Goal: Contribute content: Add original content to the website for others to see

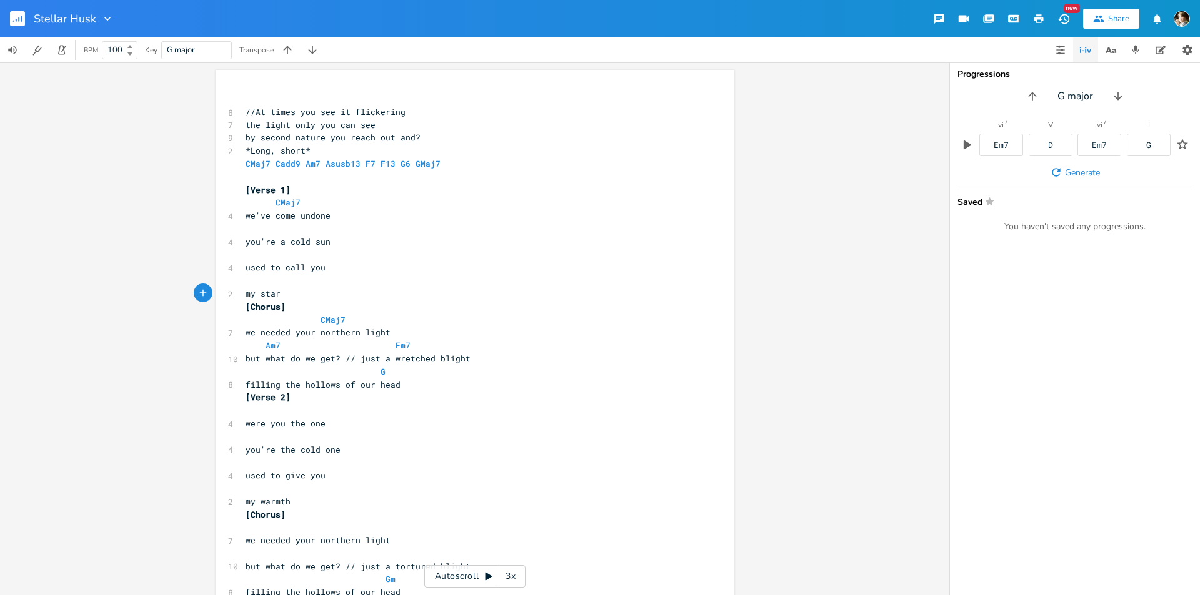
scroll to position [16, 0]
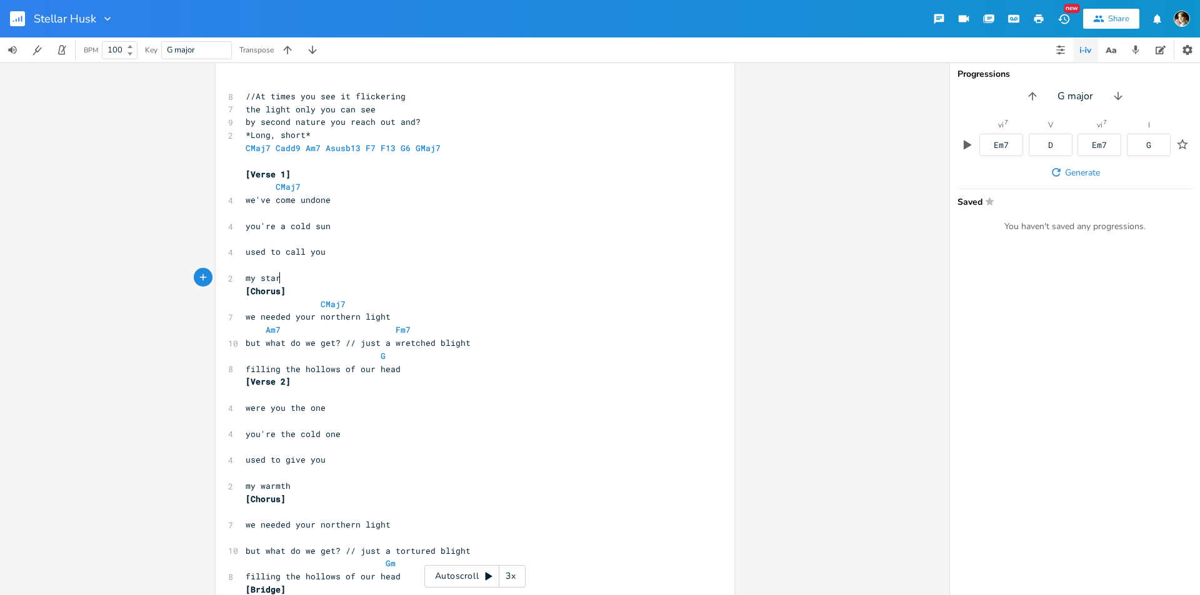
click at [29, 24] on button "button" at bounding box center [22, 19] width 25 height 30
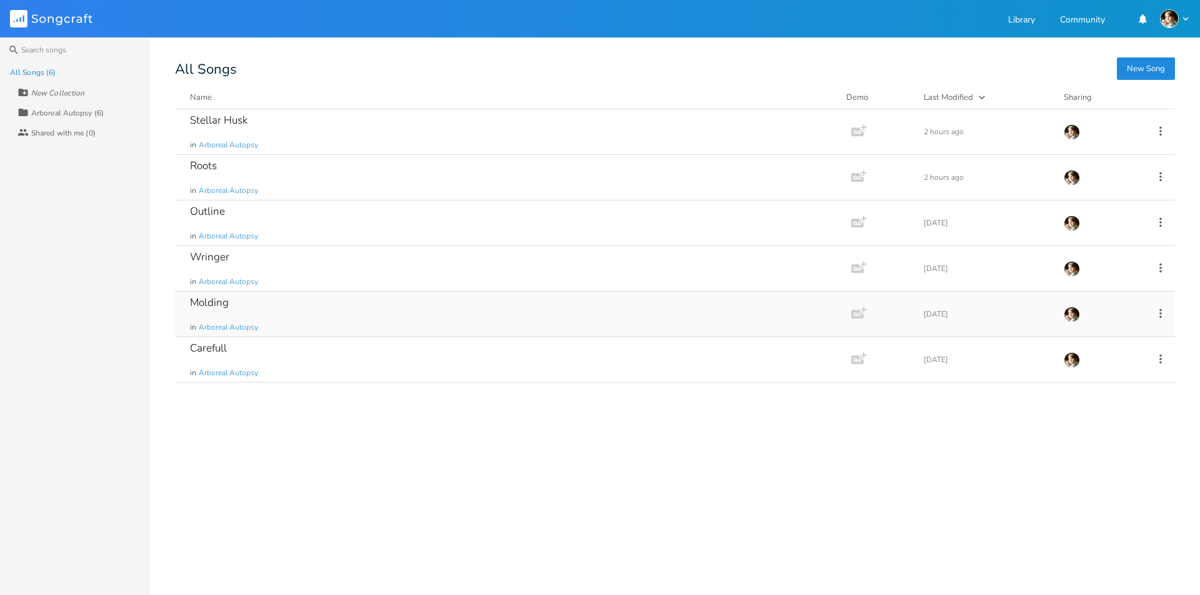
click at [301, 309] on div "Molding in Arboreal Autopsy" at bounding box center [510, 314] width 641 height 45
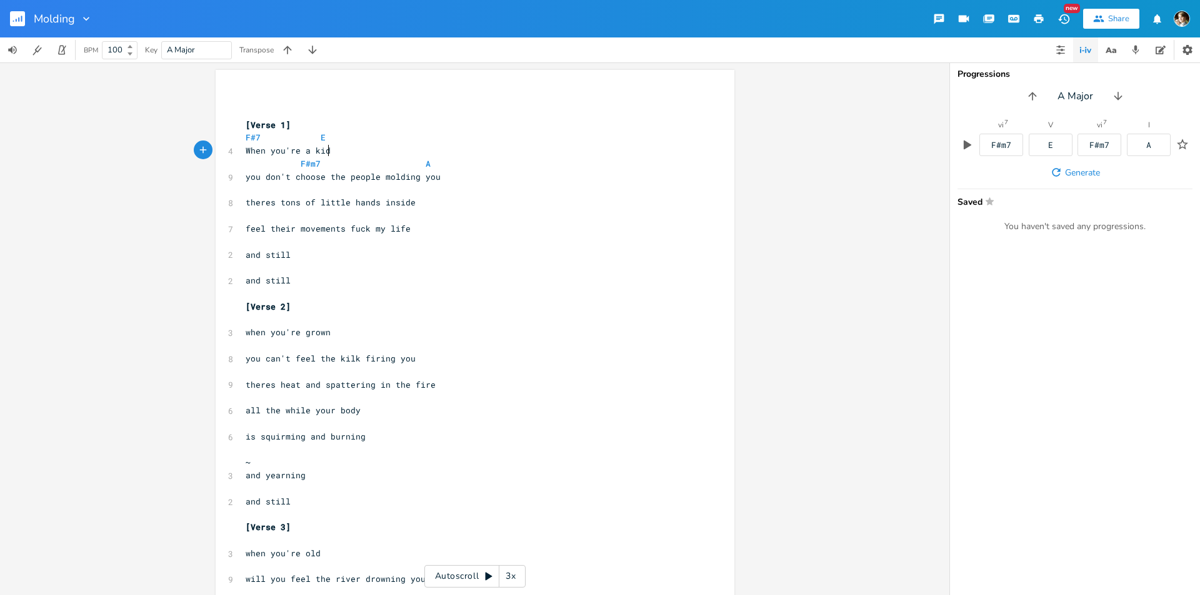
click at [393, 156] on pre "When you're a kid" at bounding box center [468, 150] width 451 height 13
click at [359, 140] on pre "F#7 E" at bounding box center [468, 137] width 451 height 13
click at [1067, 178] on span "Generate" at bounding box center [1082, 173] width 35 height 12
click at [1003, 149] on div "AMaj7" at bounding box center [1001, 145] width 25 height 8
click at [1060, 144] on div "F#m" at bounding box center [1051, 145] width 44 height 22
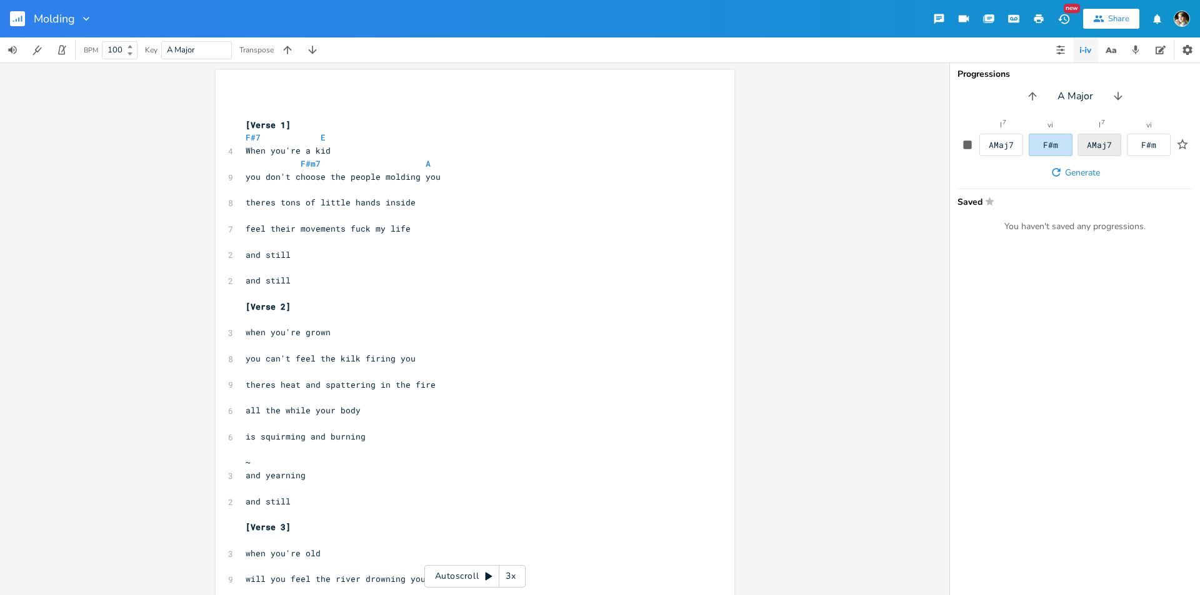
click at [1107, 143] on div "AMaj7" at bounding box center [1099, 145] width 25 height 8
click at [1150, 147] on div "F#m" at bounding box center [1148, 145] width 15 height 8
click at [1057, 170] on icon "button" at bounding box center [1056, 172] width 12 height 12
click at [1001, 147] on div "F#m7" at bounding box center [1001, 145] width 20 height 8
click at [1060, 146] on div "D" at bounding box center [1051, 145] width 44 height 22
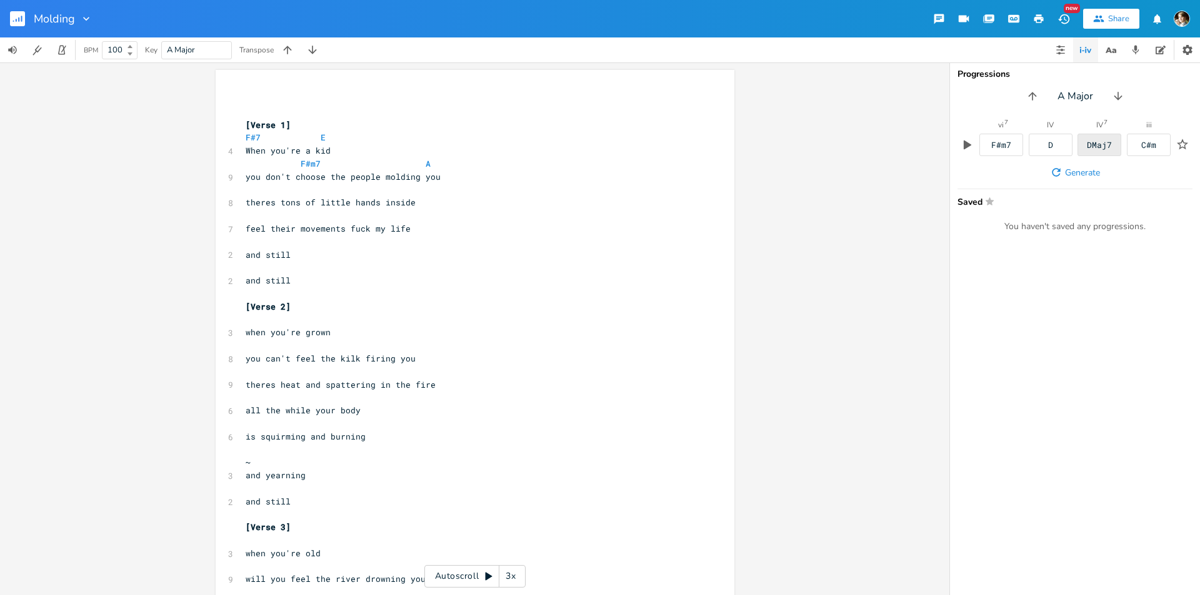
click at [1113, 146] on div "DMaj7" at bounding box center [1099, 145] width 44 height 22
click at [1146, 149] on div "C#m" at bounding box center [1148, 145] width 15 height 8
click at [1080, 246] on div "Progressions A Major vi 7 F#m7 IV D IV 7 DMaj7 iii C#m Generate Saved Star You …" at bounding box center [1075, 328] width 250 height 533
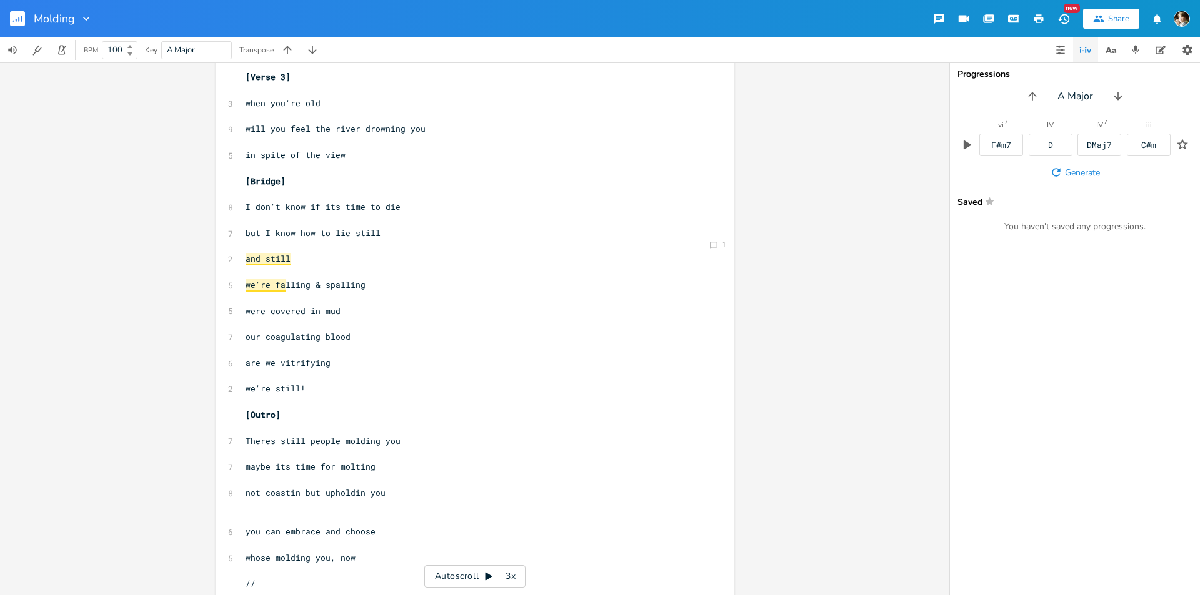
scroll to position [523, 0]
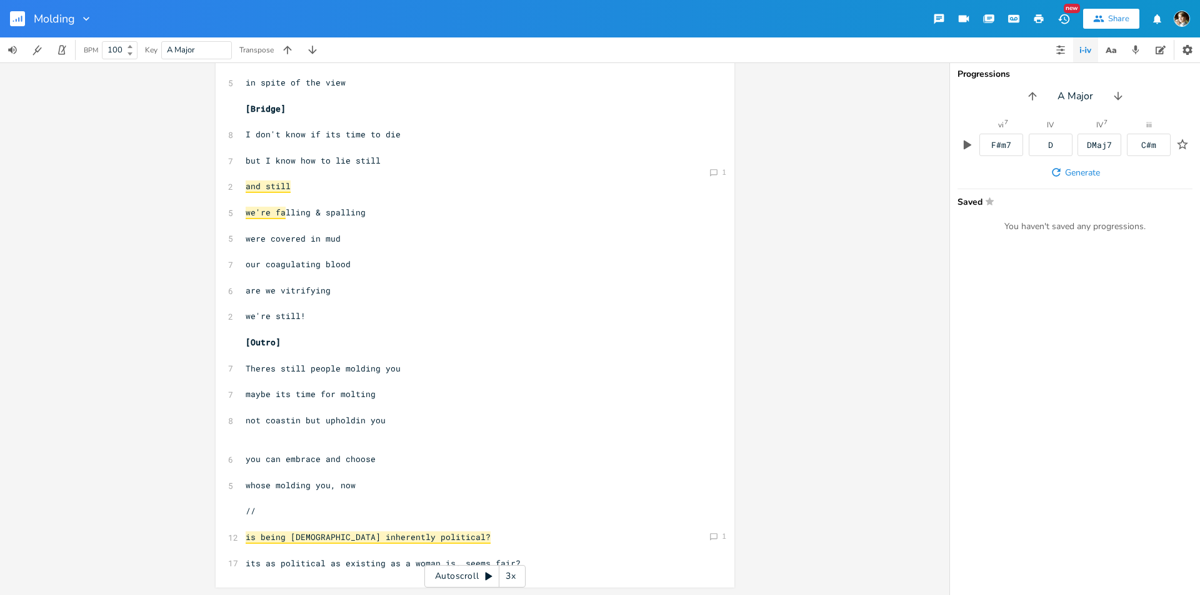
click at [580, 556] on pre "​" at bounding box center [468, 550] width 451 height 13
click at [579, 562] on pre "its as political as existing as a woman is. seems fair?" at bounding box center [468, 563] width 451 height 13
click at [545, 539] on pre "is being [DEMOGRAPHIC_DATA] inherently political?" at bounding box center [468, 537] width 451 height 13
click at [577, 555] on pre "​" at bounding box center [468, 551] width 451 height 13
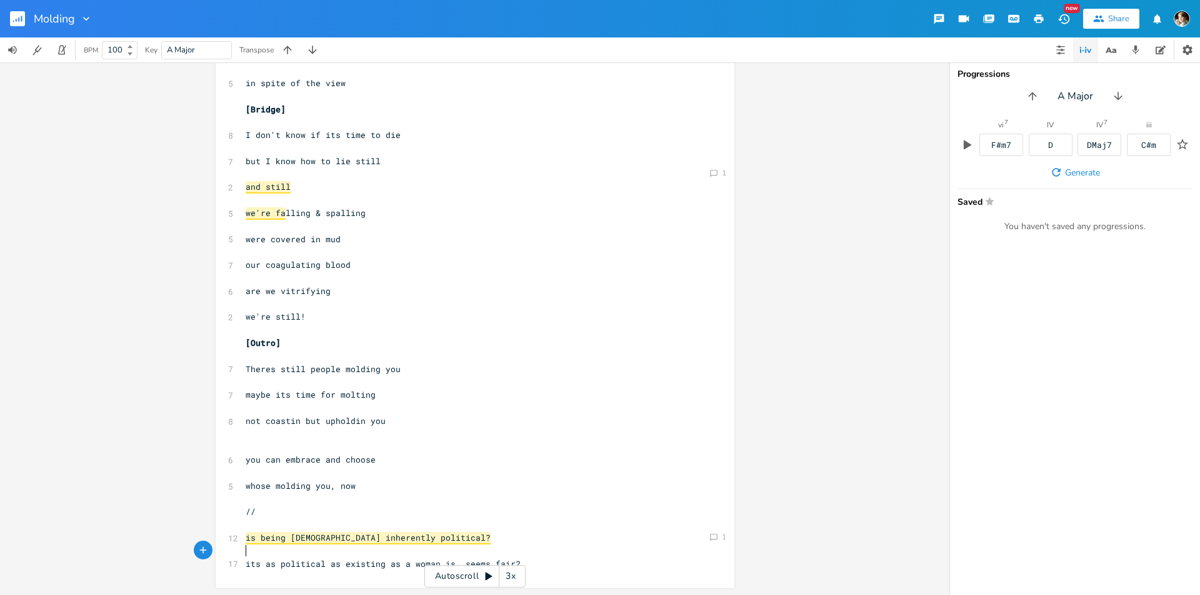
click at [585, 546] on pre "​" at bounding box center [468, 551] width 451 height 13
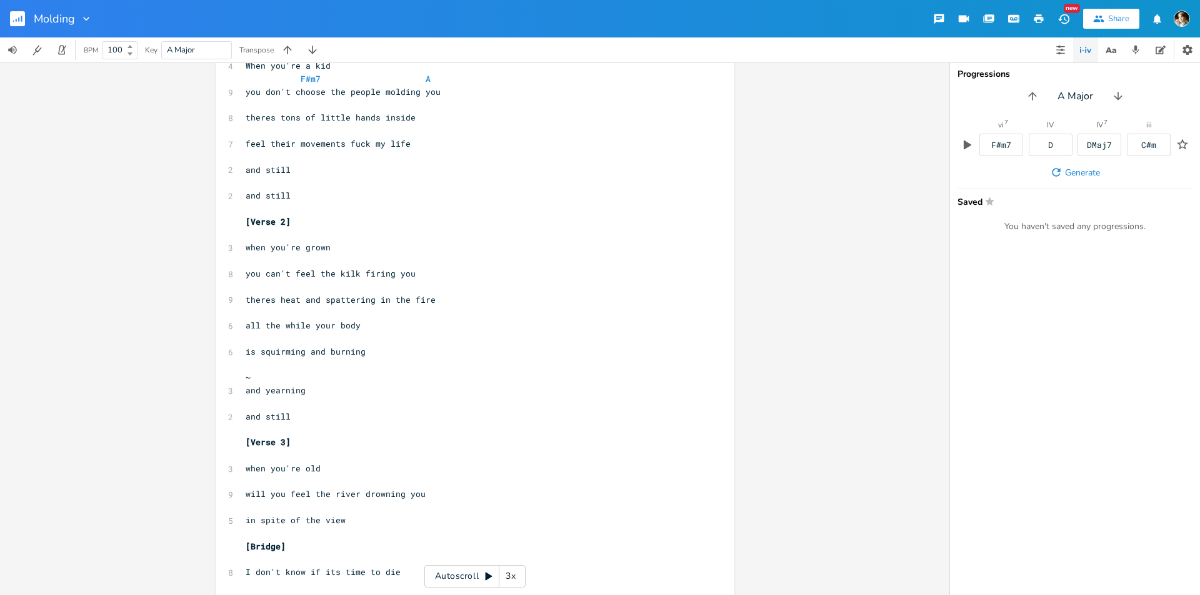
scroll to position [0, 0]
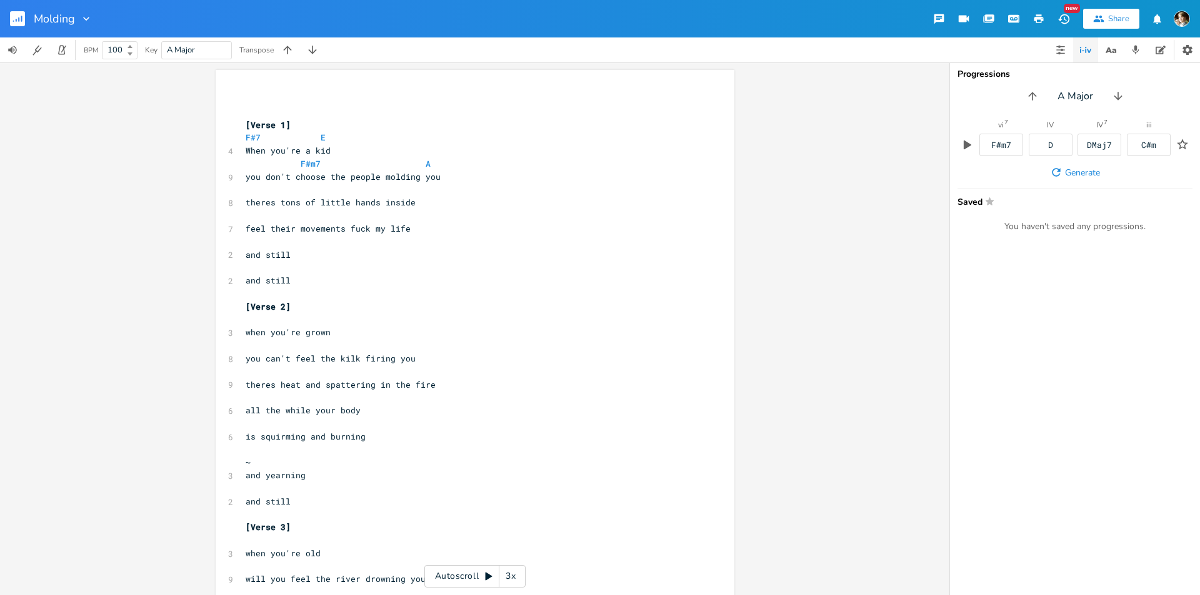
click at [276, 265] on pre "​" at bounding box center [468, 267] width 451 height 13
type textarea "E7"
click at [336, 247] on pre "​" at bounding box center [468, 242] width 451 height 13
click at [287, 265] on span "E7" at bounding box center [291, 268] width 10 height 12
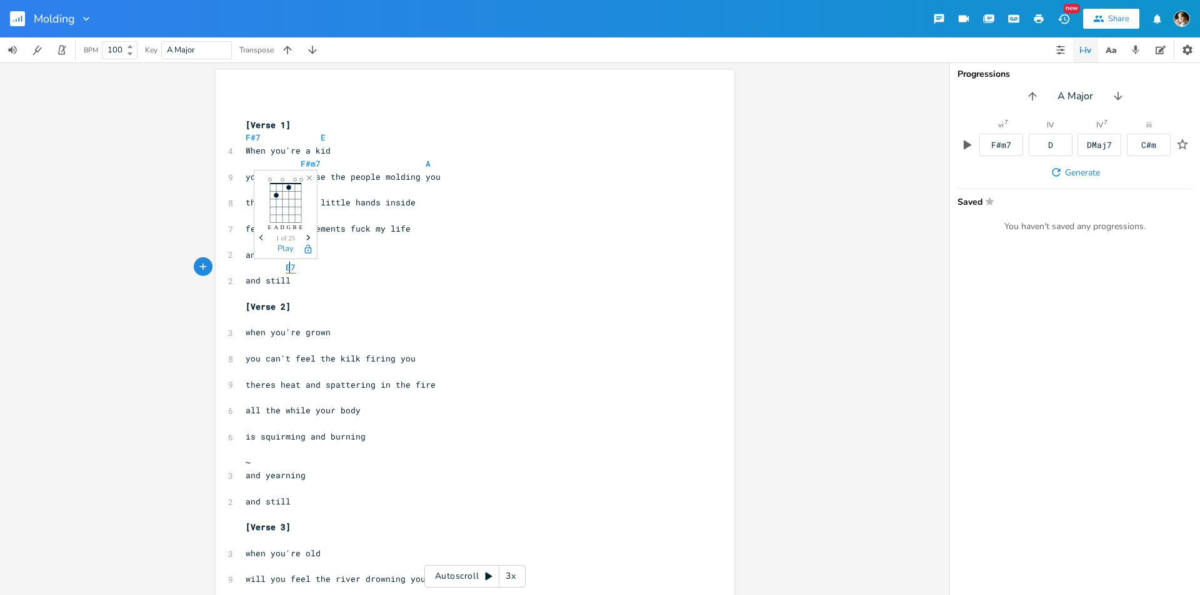
click at [286, 269] on span "E7" at bounding box center [291, 268] width 10 height 12
type textarea "m"
click at [366, 279] on pre "and still" at bounding box center [468, 280] width 451 height 13
click at [206, 49] on span "A Major" at bounding box center [196, 50] width 59 height 17
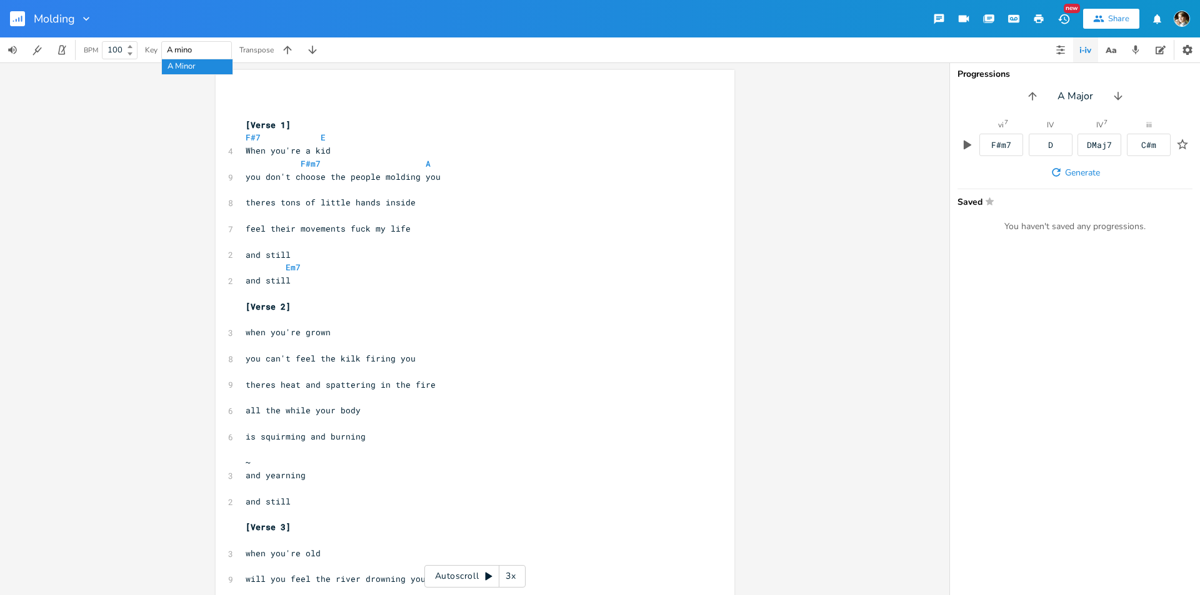
type input "A minor"
click at [384, 144] on pre "When you're a kid" at bounding box center [468, 150] width 451 height 13
click at [326, 138] on span at bounding box center [336, 137] width 20 height 13
click at [394, 194] on pre "​" at bounding box center [468, 190] width 451 height 13
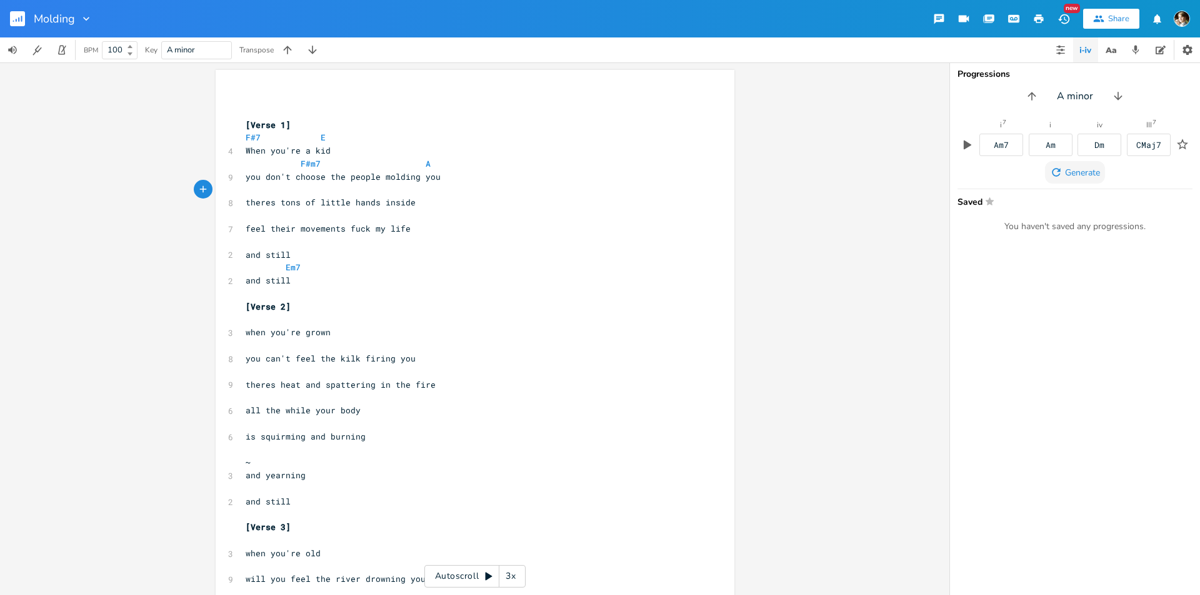
click at [1054, 171] on icon "button" at bounding box center [1056, 172] width 12 height 12
click at [1065, 170] on span "Generate" at bounding box center [1082, 173] width 35 height 12
click at [992, 18] on icon "button" at bounding box center [988, 18] width 11 height 11
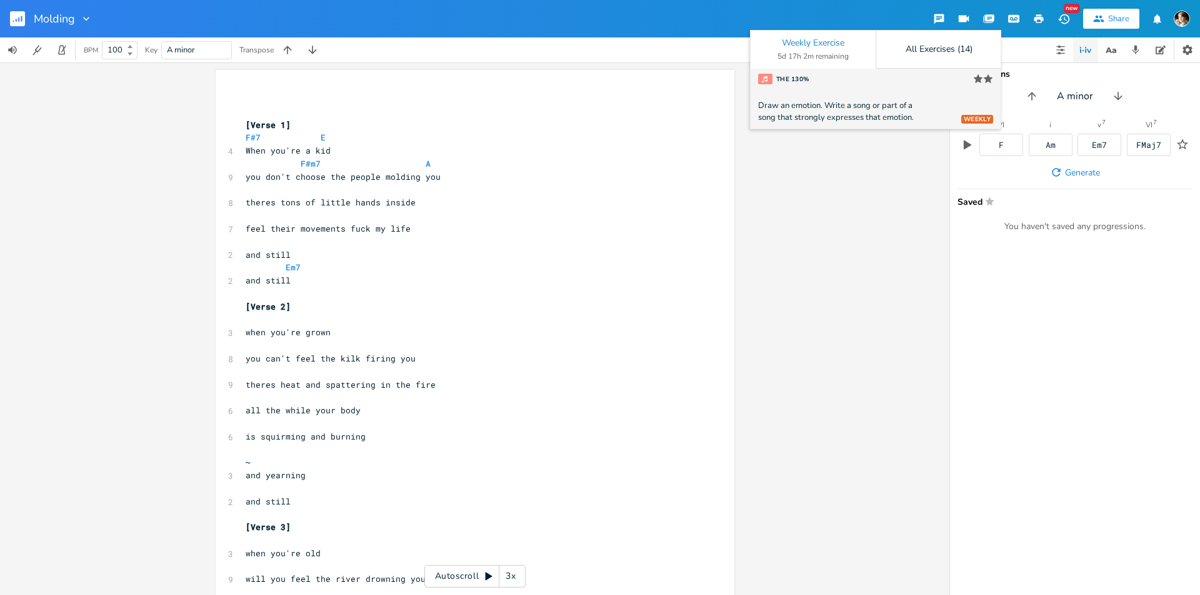
click at [846, 98] on div "WEEKLY The 130% Star Star Draw an emotion. Write a song or part of a song that …" at bounding box center [875, 99] width 250 height 60
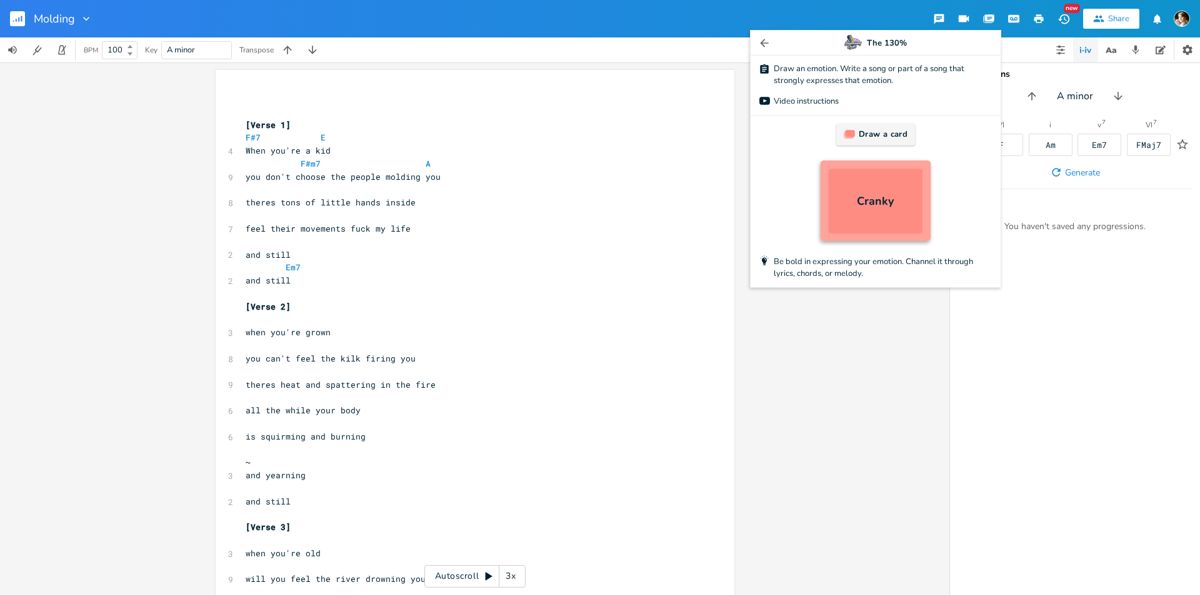
click at [865, 137] on div "Draw a card" at bounding box center [875, 135] width 79 height 22
click at [761, 41] on icon "button" at bounding box center [764, 43] width 12 height 12
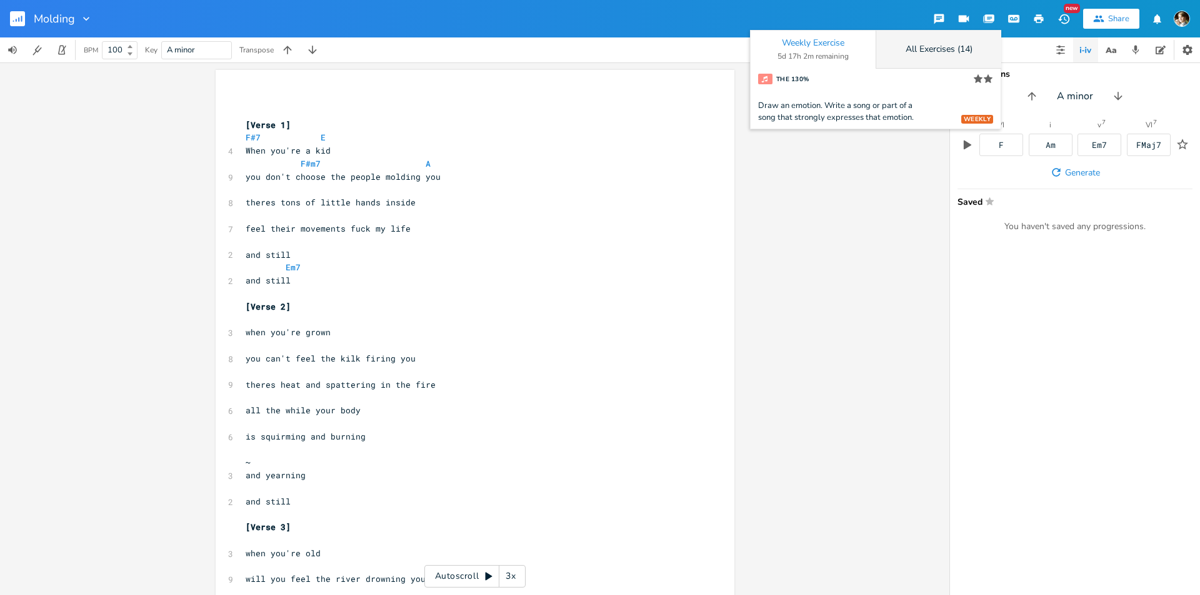
click at [911, 54] on div "All Exercises (14)" at bounding box center [938, 49] width 67 height 9
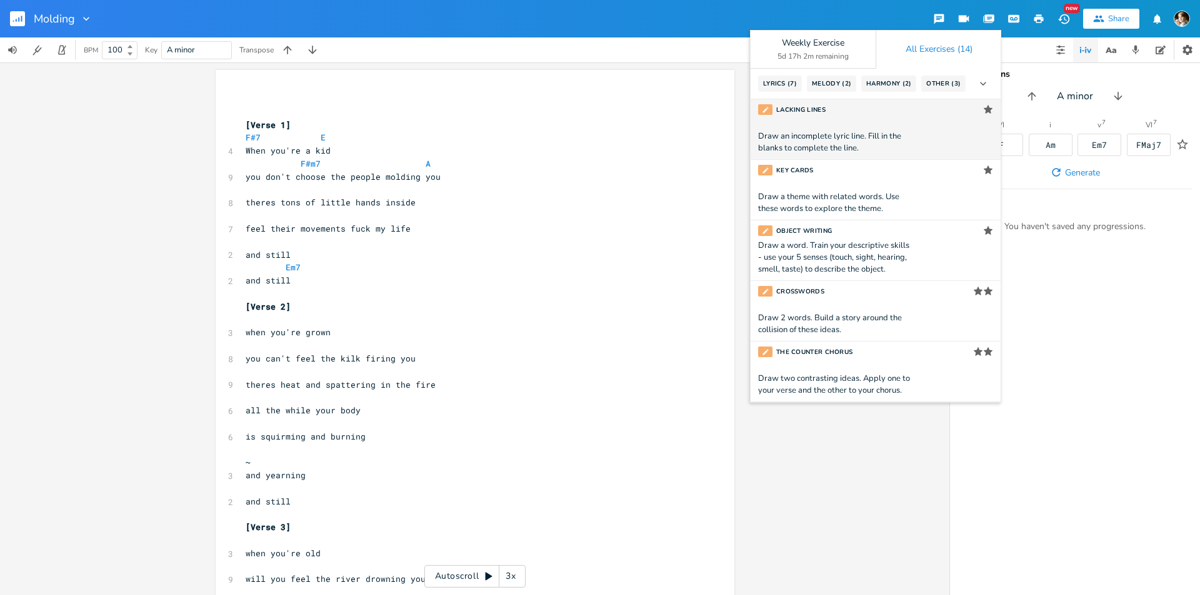
click at [899, 143] on div "Draw an incomplete lyric line. Fill in the blanks to complete the line." at bounding box center [836, 143] width 156 height 24
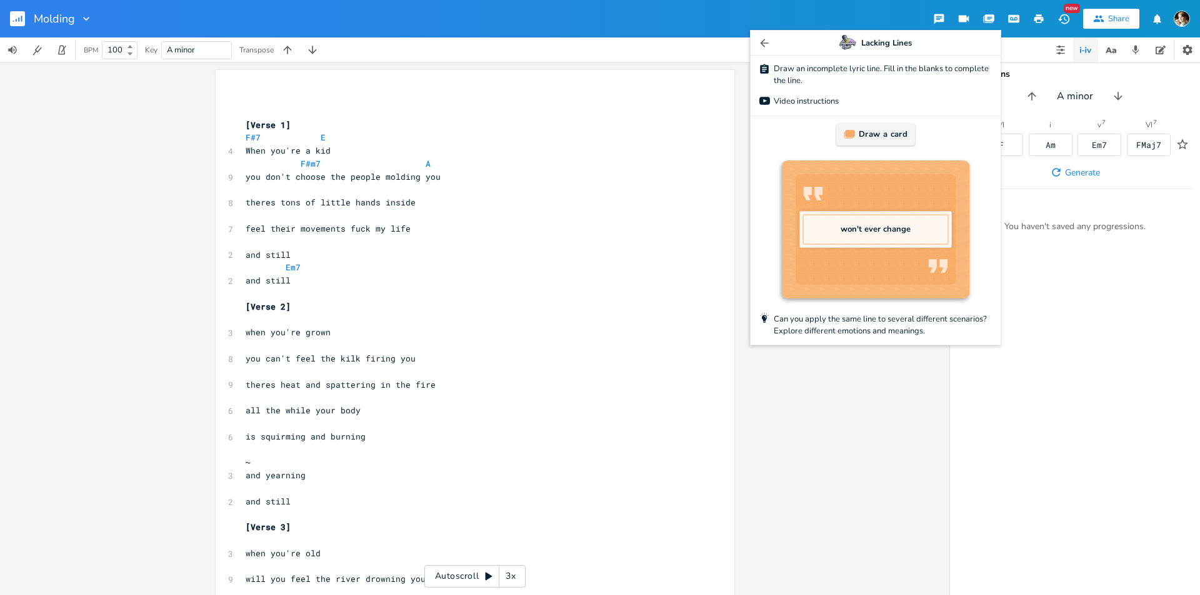
click at [885, 135] on div "Draw a card" at bounding box center [875, 135] width 79 height 22
click at [886, 134] on div "Draw a card" at bounding box center [875, 135] width 79 height 22
click at [886, 137] on div "Draw a card" at bounding box center [875, 135] width 79 height 22
click at [886, 138] on div "Draw a card" at bounding box center [875, 135] width 79 height 22
click at [886, 141] on div "Draw a card" at bounding box center [875, 135] width 79 height 22
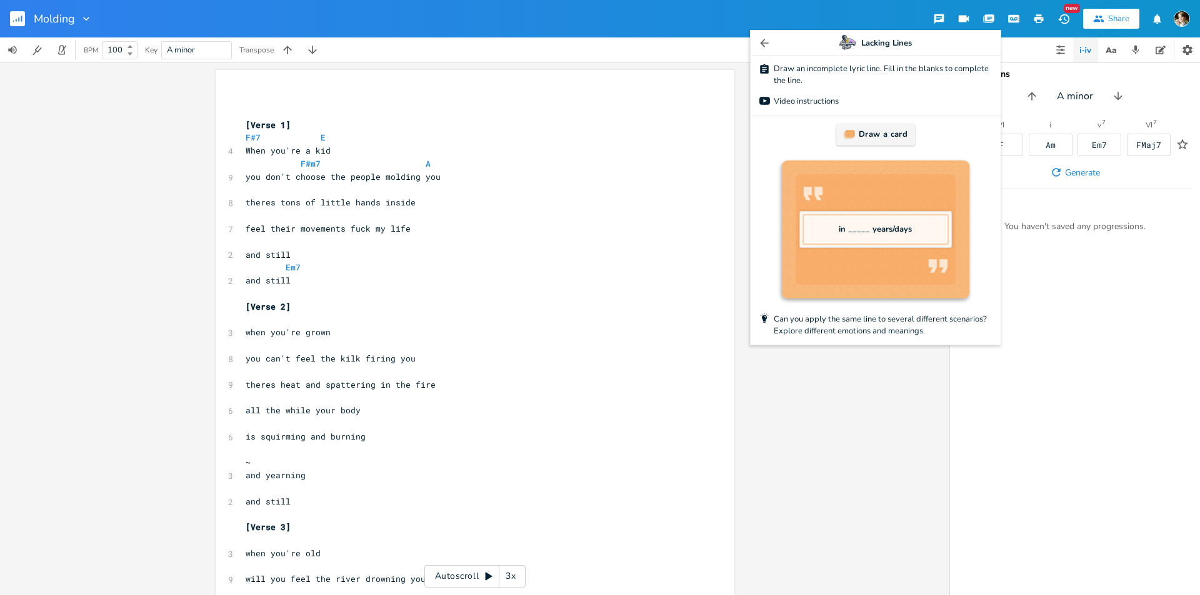
click at [856, 130] on div "Draw a card" at bounding box center [875, 135] width 79 height 22
click at [865, 130] on div "Draw a card" at bounding box center [875, 135] width 79 height 22
click at [862, 134] on div "Draw a card" at bounding box center [875, 135] width 79 height 22
click at [759, 42] on icon "button" at bounding box center [764, 43] width 12 height 12
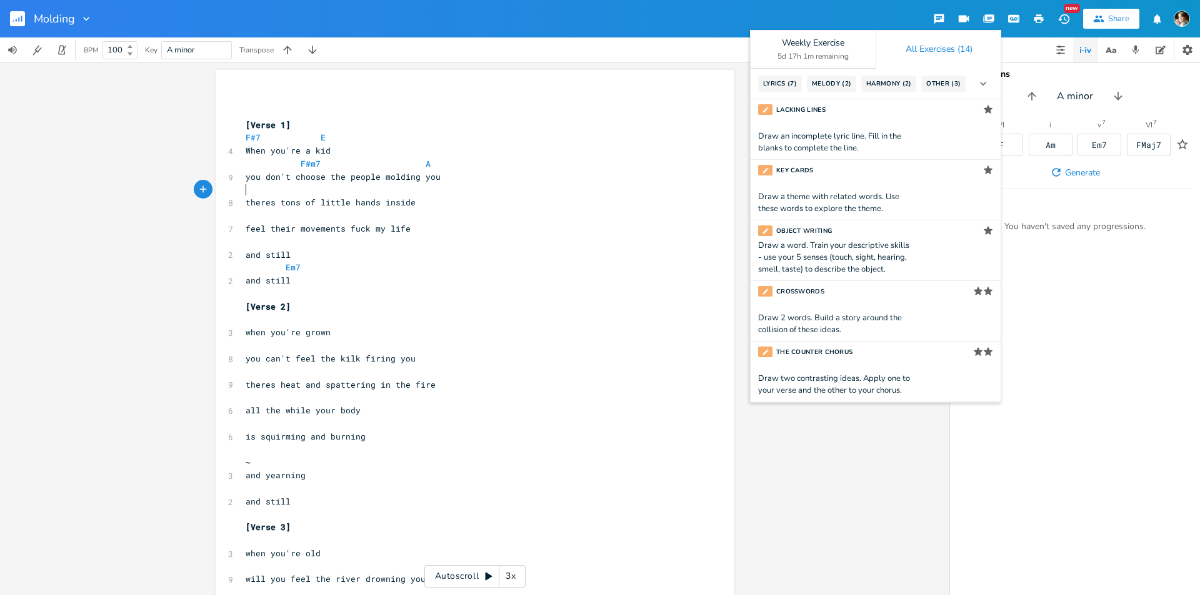
click at [462, 192] on pre "​" at bounding box center [468, 190] width 451 height 13
click at [301, 245] on pre "​" at bounding box center [468, 242] width 451 height 13
click at [388, 214] on pre "​" at bounding box center [468, 215] width 451 height 13
click at [216, 53] on span "A minor" at bounding box center [196, 50] width 59 height 17
type input "F#"
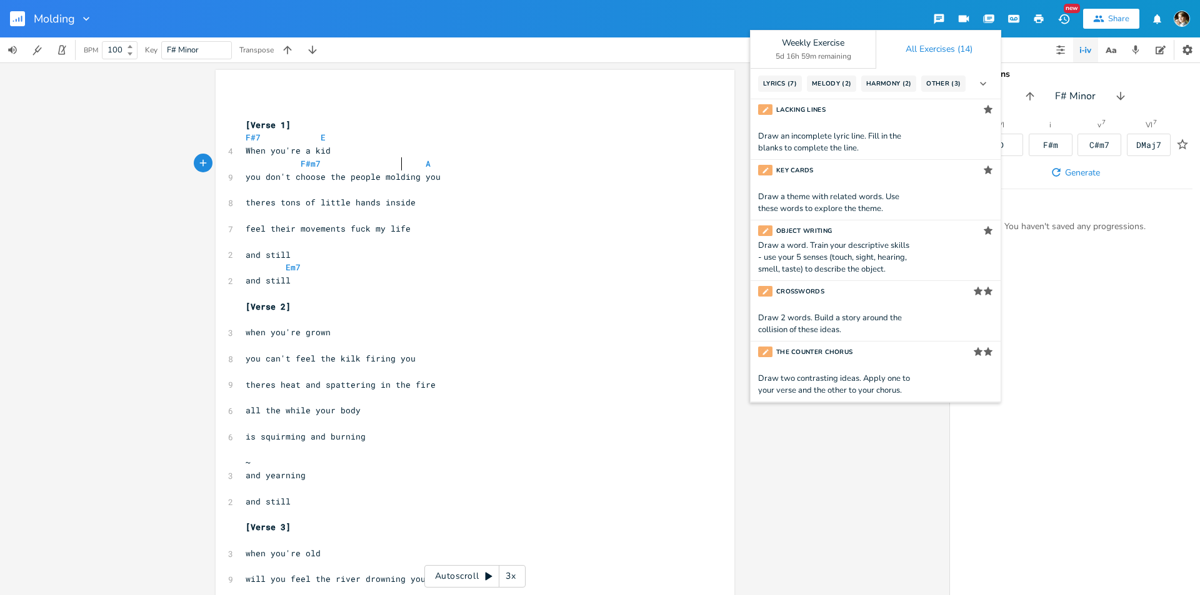
click at [406, 169] on span at bounding box center [416, 163] width 20 height 13
click at [820, 56] on div "5d 16h 59m remaining" at bounding box center [813, 55] width 76 height 7
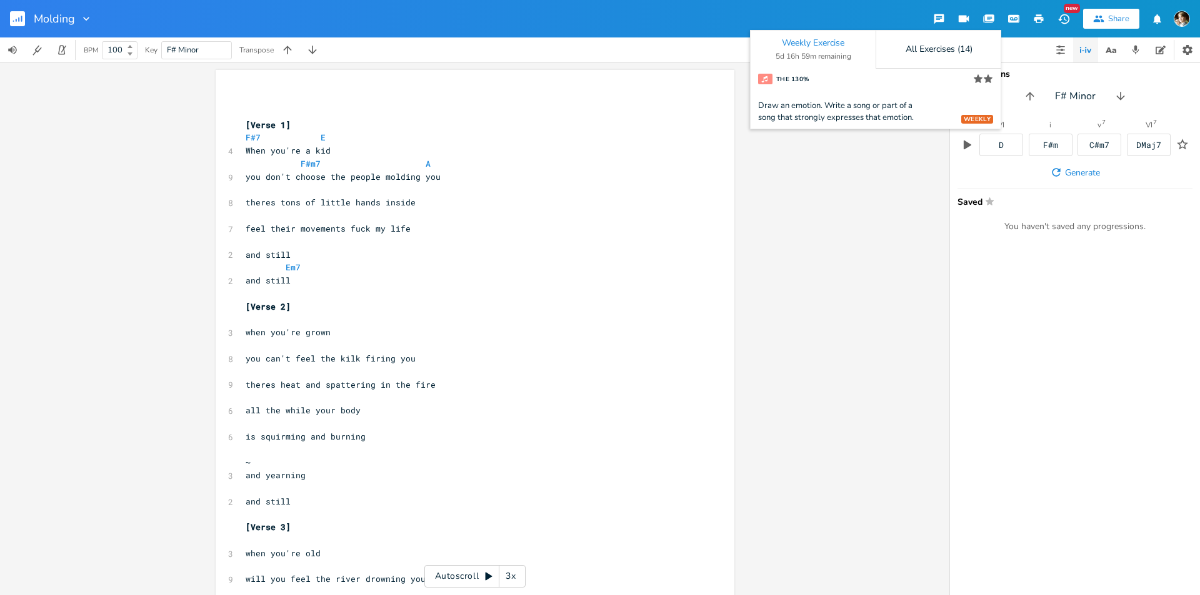
click at [1092, 299] on div "Progressions F# Minor VI D i F#m v 7 C#m7 VI 7 DMaj7 Generate Saved Star You ha…" at bounding box center [1075, 328] width 250 height 533
click at [302, 164] on span "F#m7" at bounding box center [311, 164] width 20 height 12
type textarea "C"
click at [333, 174] on li "C#m7" at bounding box center [320, 177] width 49 height 13
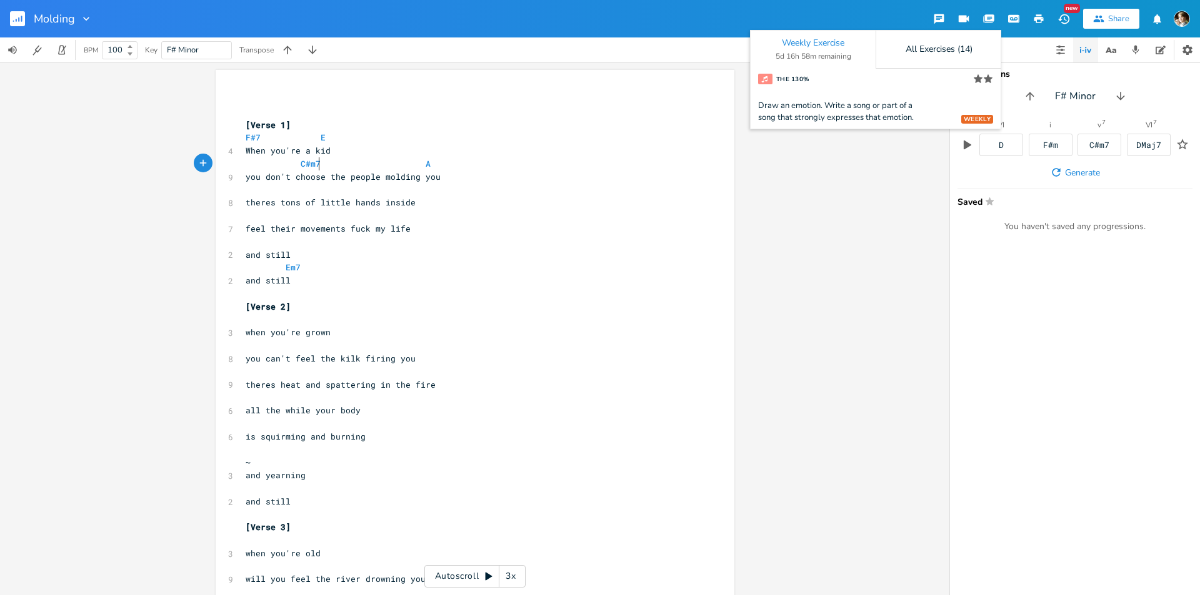
click at [346, 159] on span at bounding box center [356, 163] width 20 height 13
click at [267, 137] on span at bounding box center [276, 137] width 20 height 13
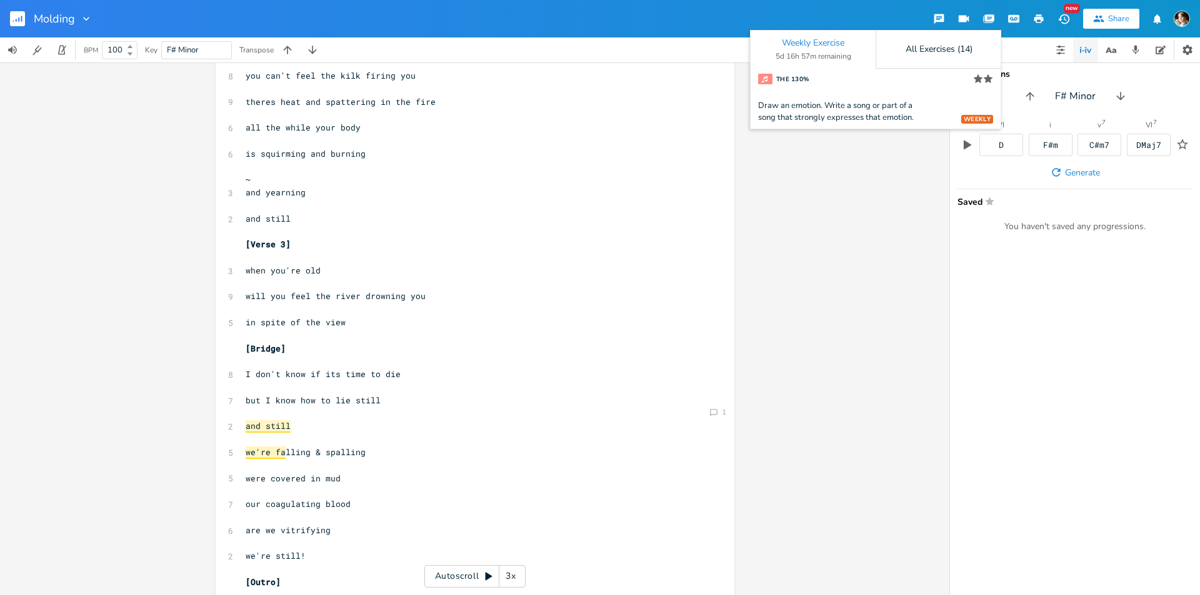
scroll to position [375, 0]
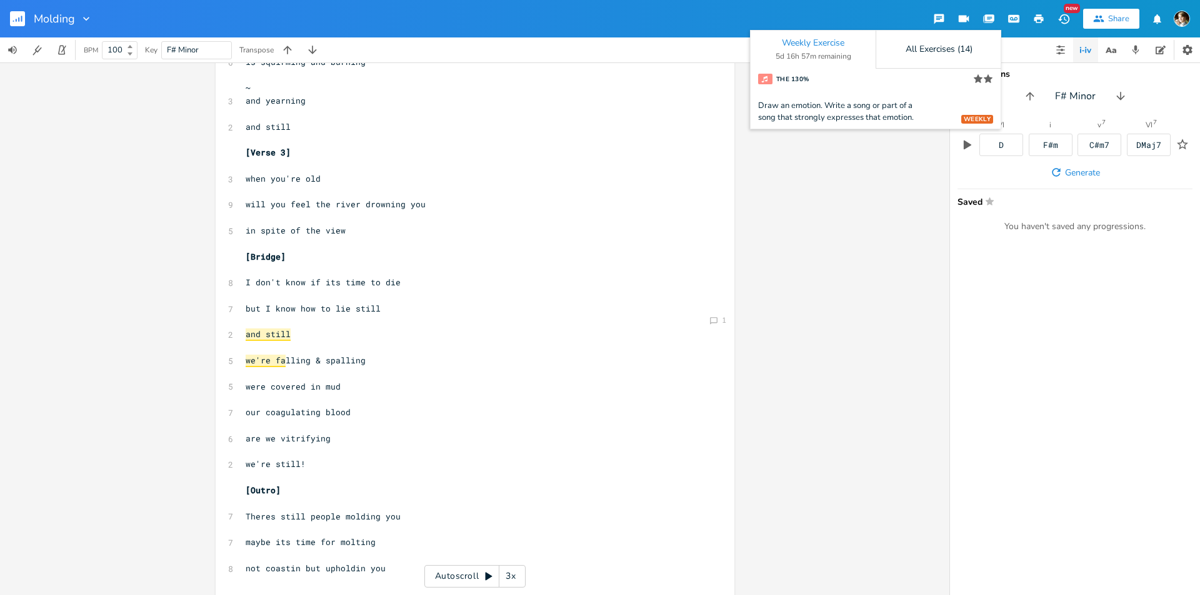
click at [457, 206] on pre "will you feel the river drowning you" at bounding box center [468, 204] width 451 height 13
click at [987, 21] on icon "button" at bounding box center [989, 17] width 9 height 7
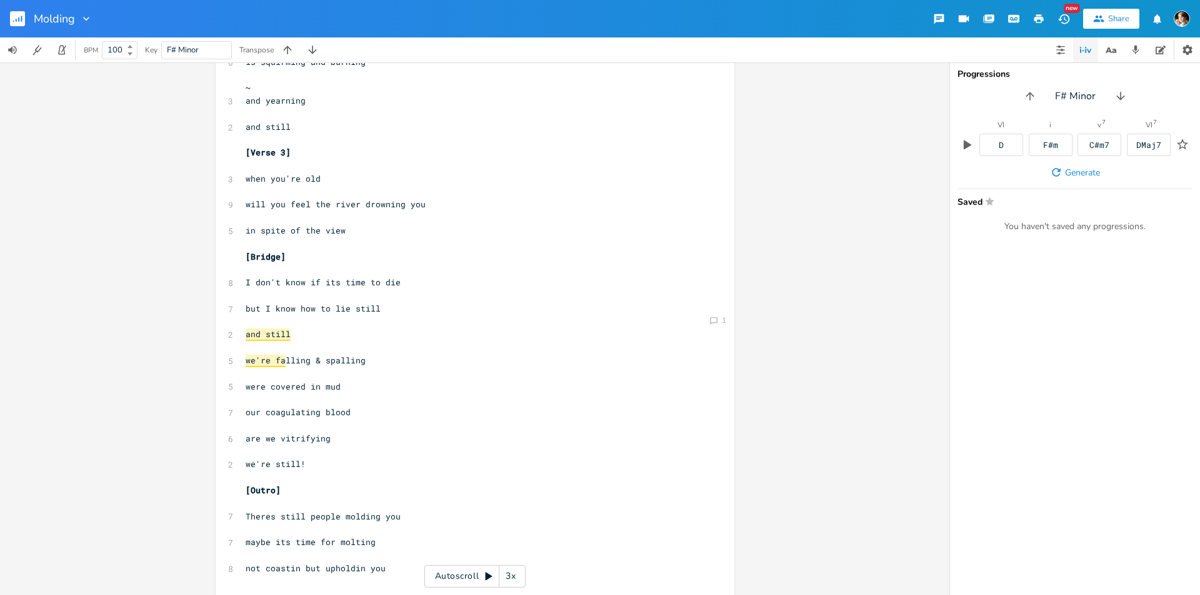
click at [452, 267] on pre "​" at bounding box center [468, 269] width 451 height 13
click at [464, 292] on pre "​" at bounding box center [468, 295] width 451 height 13
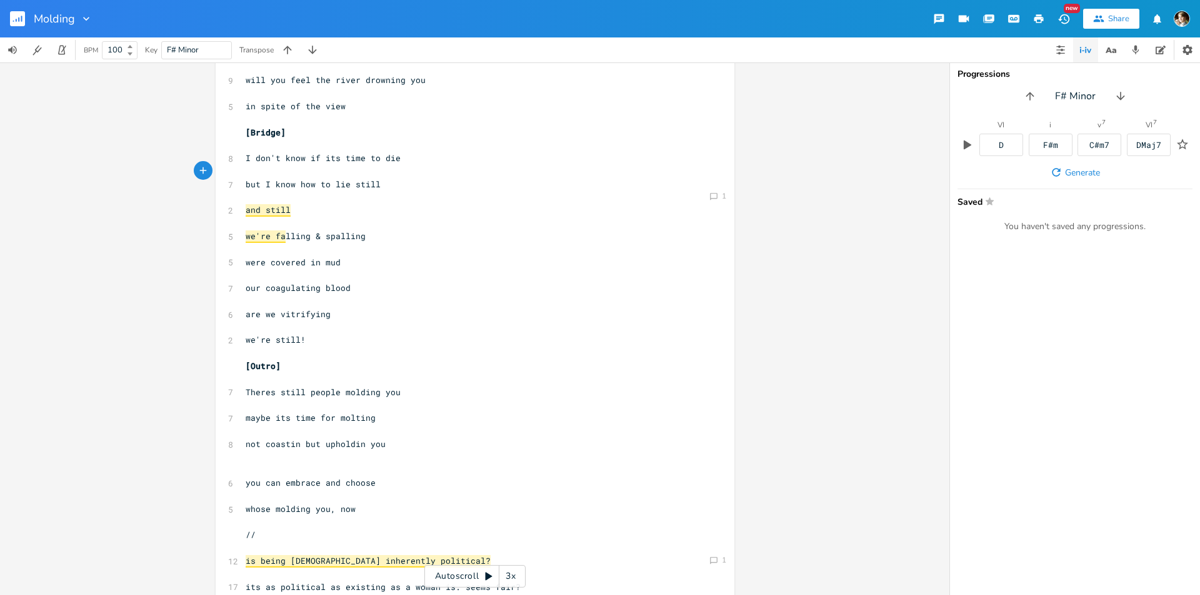
scroll to position [500, 0]
click at [279, 211] on span "and still" at bounding box center [268, 210] width 45 height 12
click at [399, 262] on pre "were covered in mud" at bounding box center [468, 262] width 451 height 13
click at [459, 243] on pre "​" at bounding box center [468, 248] width 451 height 13
click at [400, 265] on pre "were covered in mud" at bounding box center [468, 262] width 451 height 13
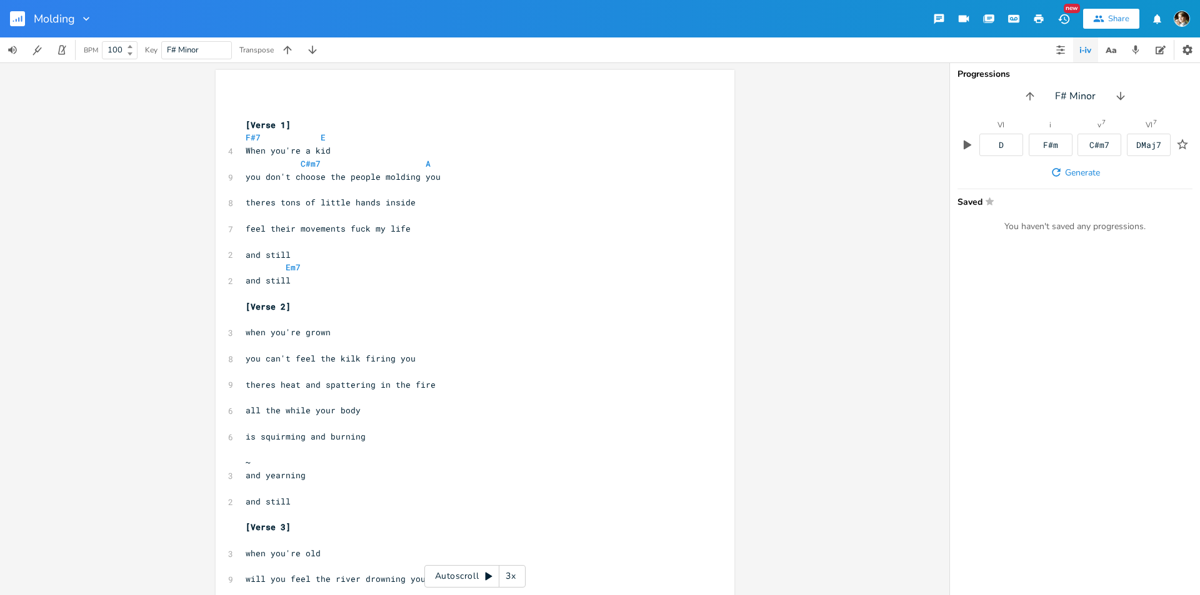
scroll to position [204, 0]
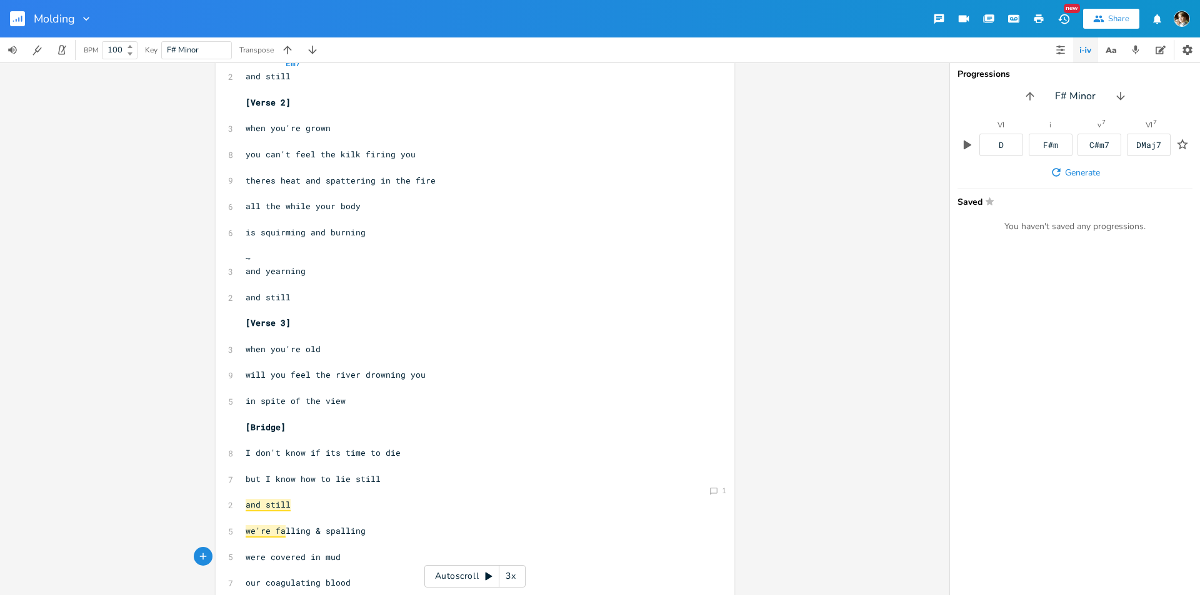
click at [11, 19] on rect "button" at bounding box center [17, 18] width 15 height 15
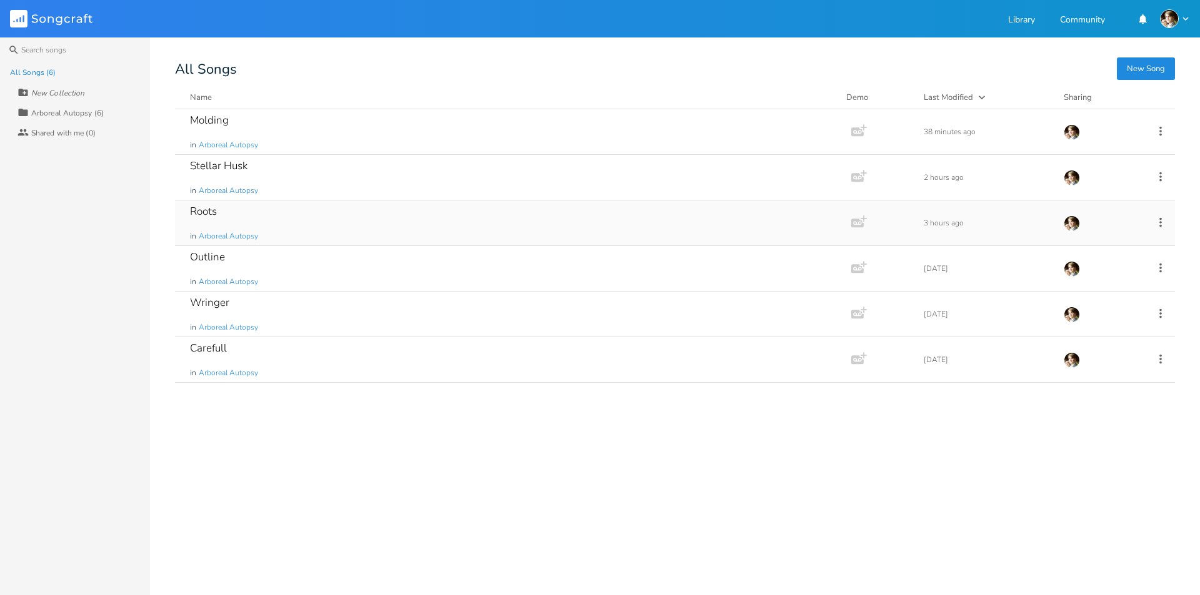
click at [257, 218] on div "Roots in Arboreal Autopsy" at bounding box center [510, 223] width 641 height 45
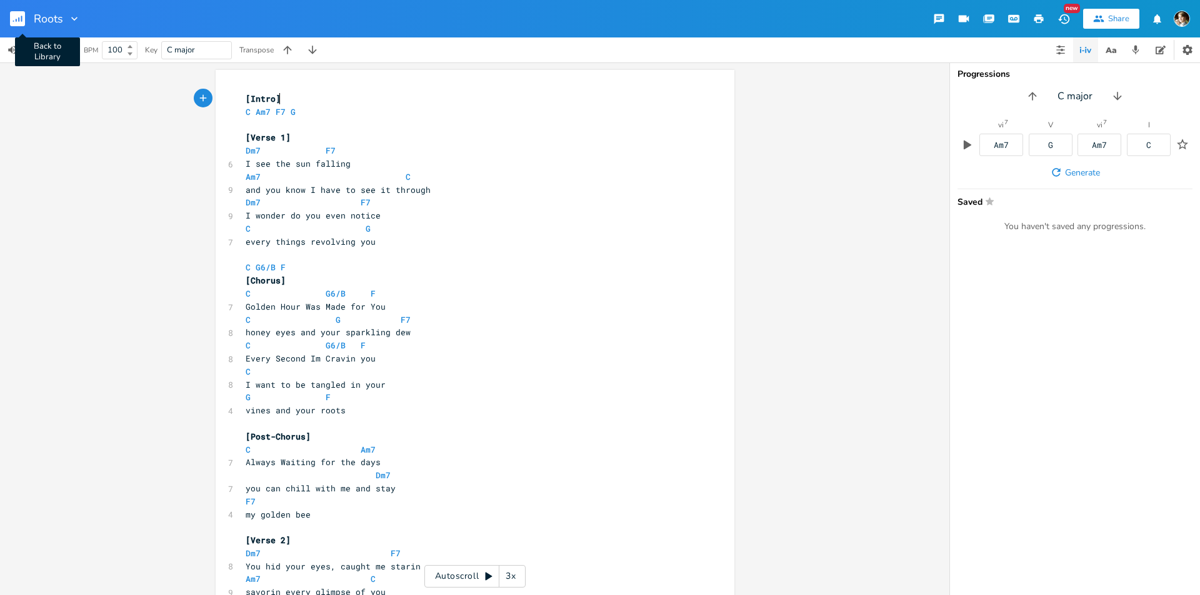
click at [14, 21] on rect "button" at bounding box center [17, 18] width 15 height 15
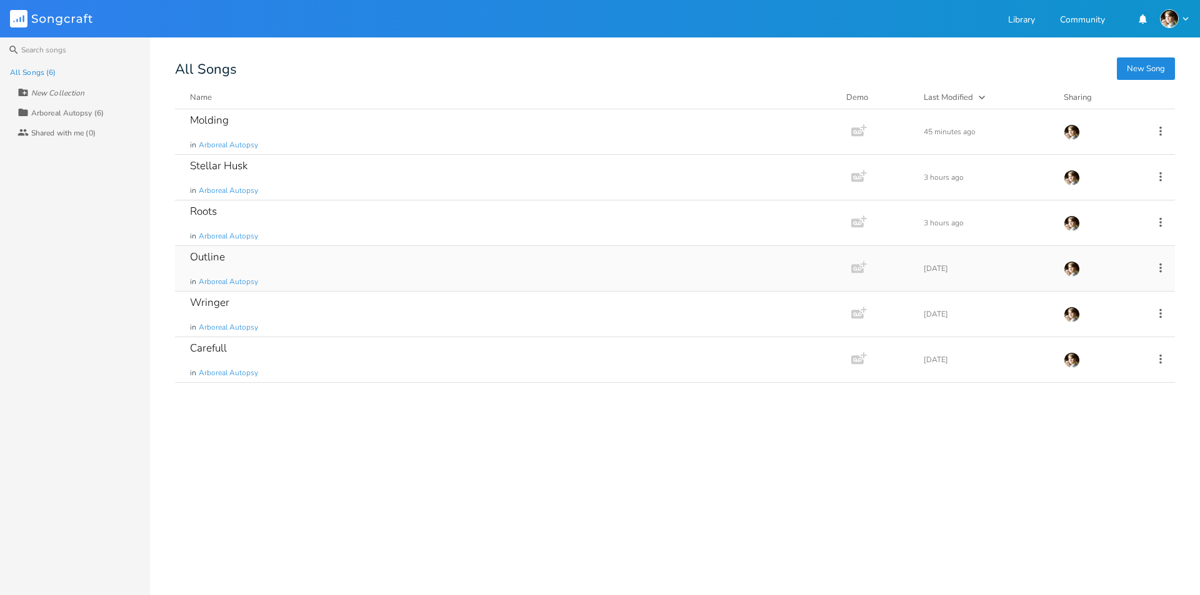
click at [289, 260] on div "Outline in Arboreal Autopsy" at bounding box center [510, 268] width 641 height 45
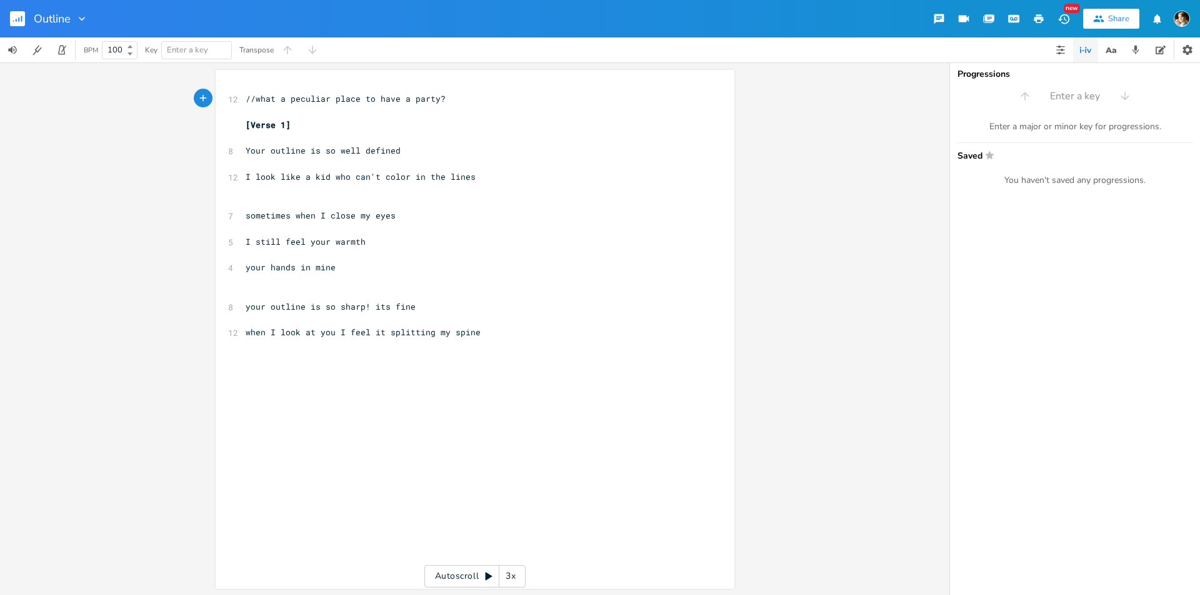
click at [417, 164] on pre "​" at bounding box center [468, 163] width 451 height 13
click at [434, 205] on pre "​" at bounding box center [468, 202] width 451 height 13
click at [442, 280] on pre "​" at bounding box center [468, 280] width 451 height 13
click at [325, 200] on pre "​" at bounding box center [468, 202] width 451 height 13
click at [329, 270] on span "your hands in mine" at bounding box center [291, 267] width 90 height 11
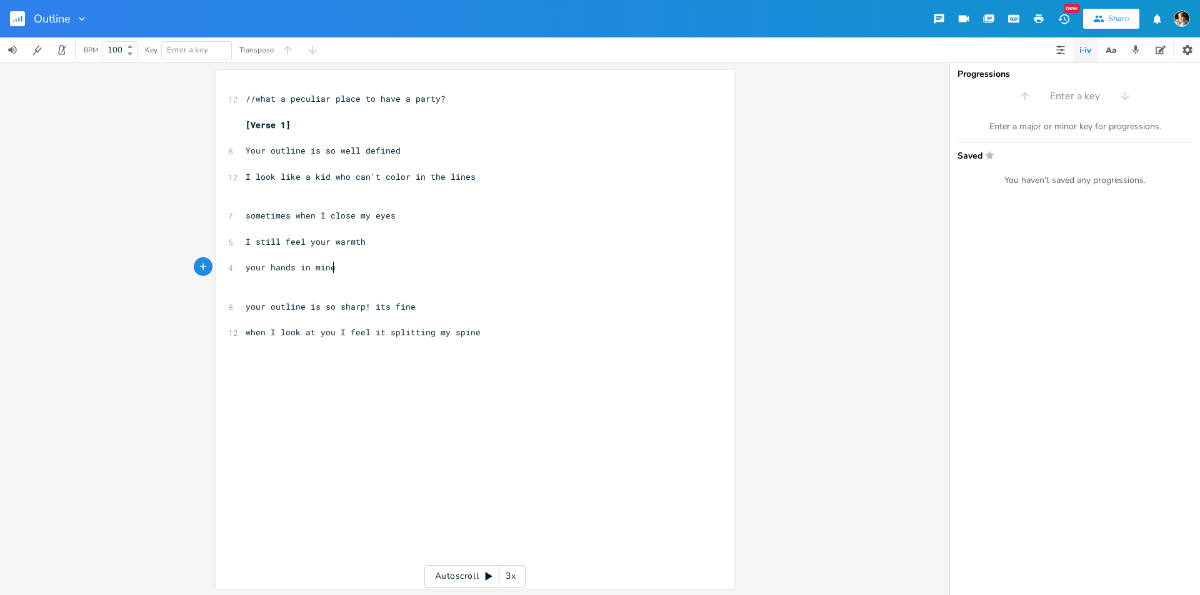
click at [434, 308] on pre "your outline is so sharp! its fine" at bounding box center [468, 307] width 451 height 13
click at [469, 341] on pre "​" at bounding box center [468, 345] width 451 height 13
click at [20, 26] on button "button" at bounding box center [22, 19] width 25 height 30
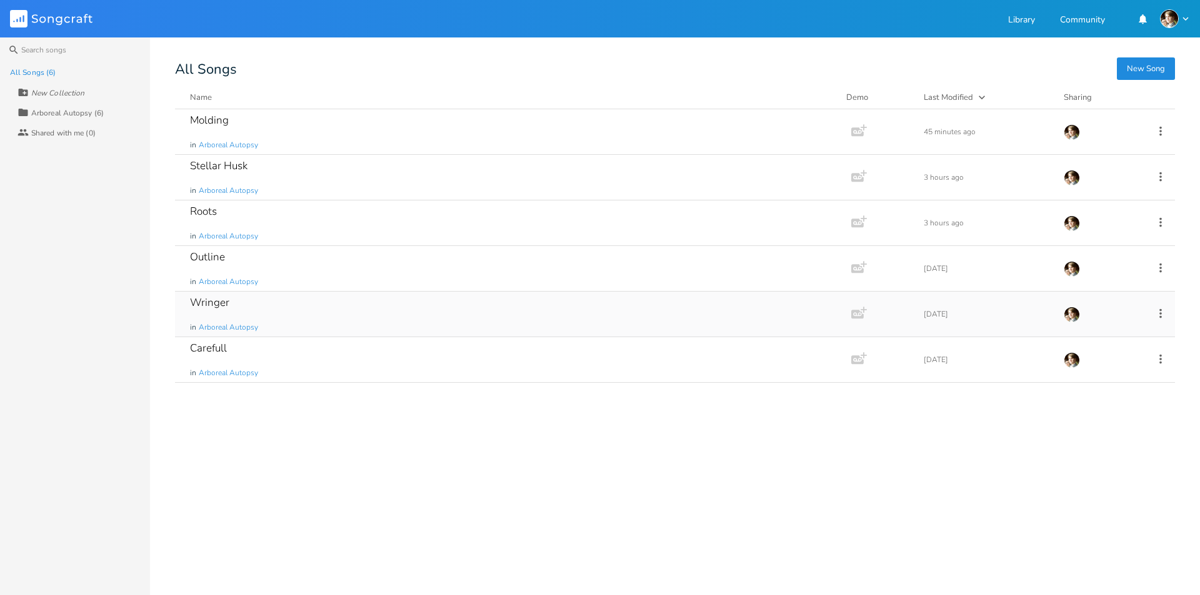
click at [358, 322] on div "Wringer in Arboreal Autopsy" at bounding box center [510, 314] width 641 height 45
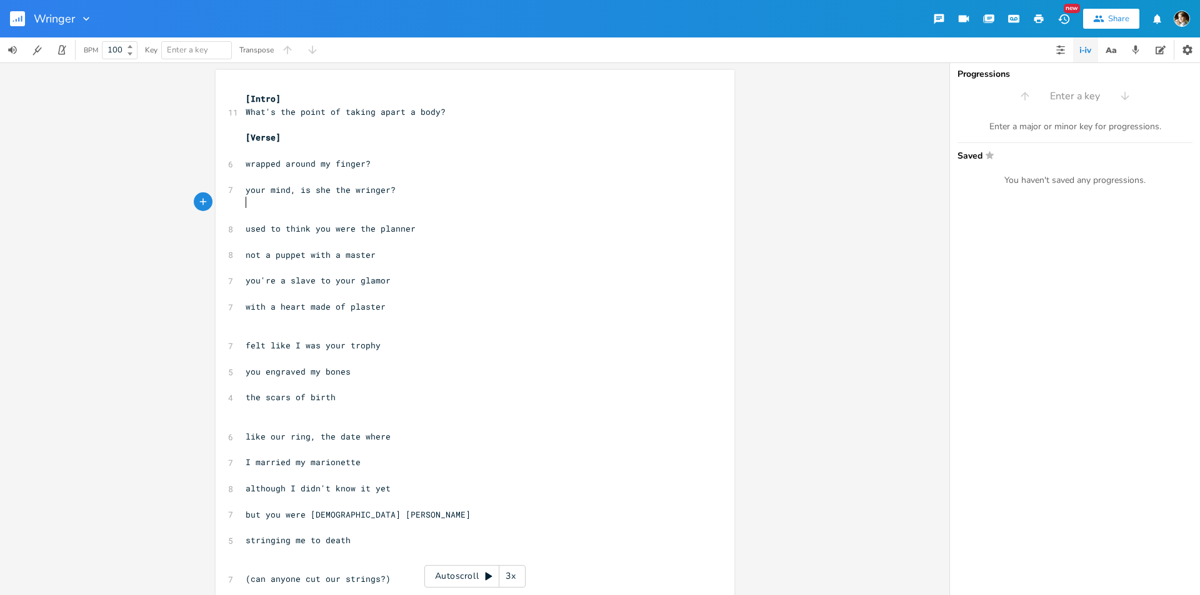
click at [331, 207] on pre "​" at bounding box center [468, 202] width 451 height 13
click at [322, 144] on pre "[Verse]" at bounding box center [468, 137] width 451 height 13
click at [311, 157] on pre "wrapped around my finger?" at bounding box center [468, 163] width 451 height 13
click at [264, 119] on pre "​" at bounding box center [468, 125] width 451 height 13
click at [421, 218] on pre "​" at bounding box center [468, 215] width 451 height 13
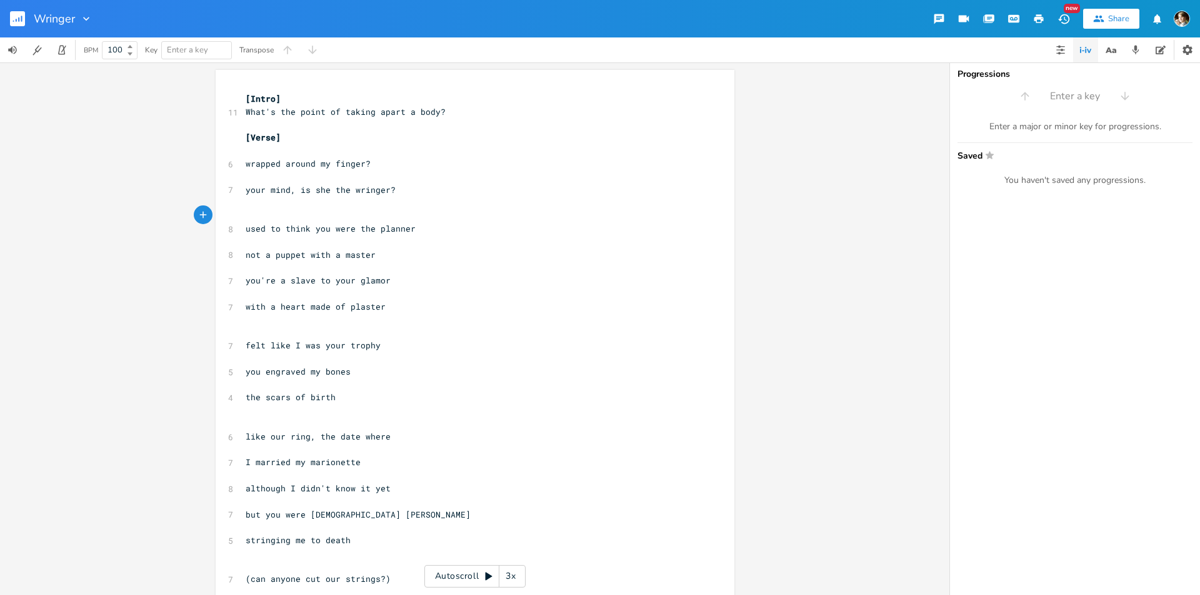
scroll to position [125, 0]
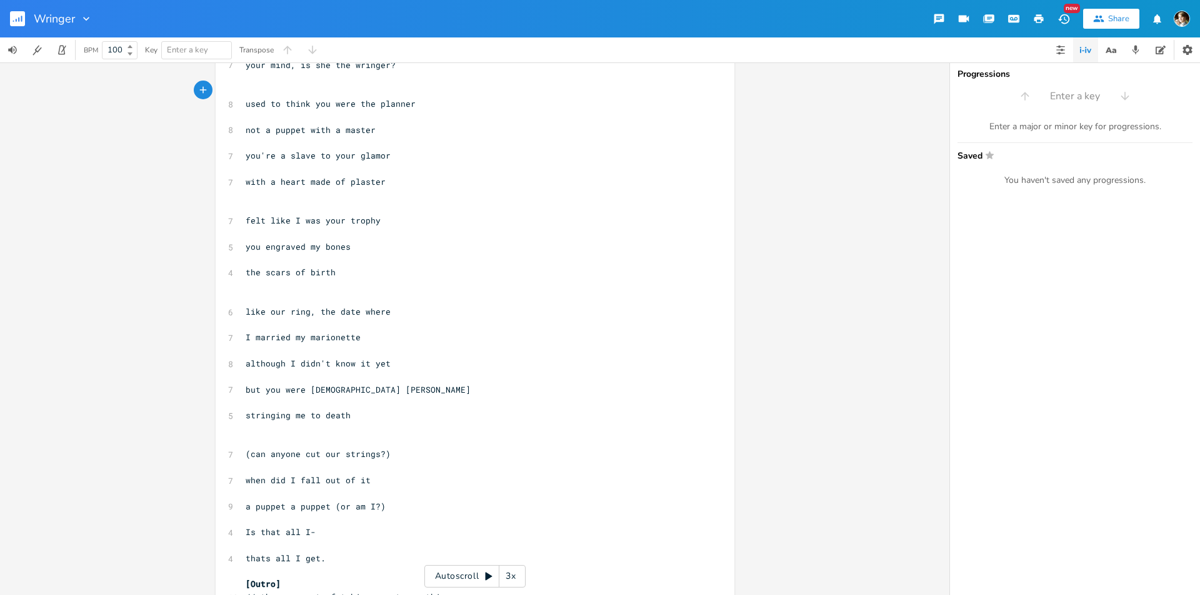
click at [372, 251] on pre "you engraved my bones" at bounding box center [468, 247] width 451 height 13
click at [370, 271] on pre "the scars of birth" at bounding box center [468, 272] width 451 height 13
click at [426, 244] on pre "you engraved my bones" at bounding box center [468, 247] width 451 height 13
click at [392, 279] on pre "the scars of birth" at bounding box center [468, 272] width 451 height 13
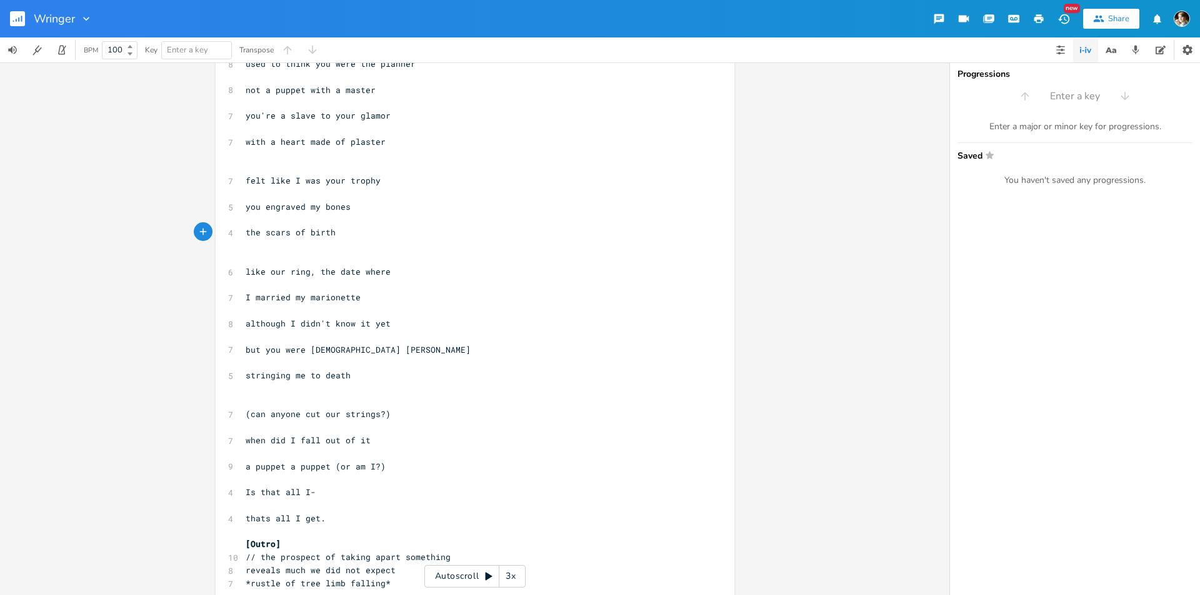
scroll to position [185, 0]
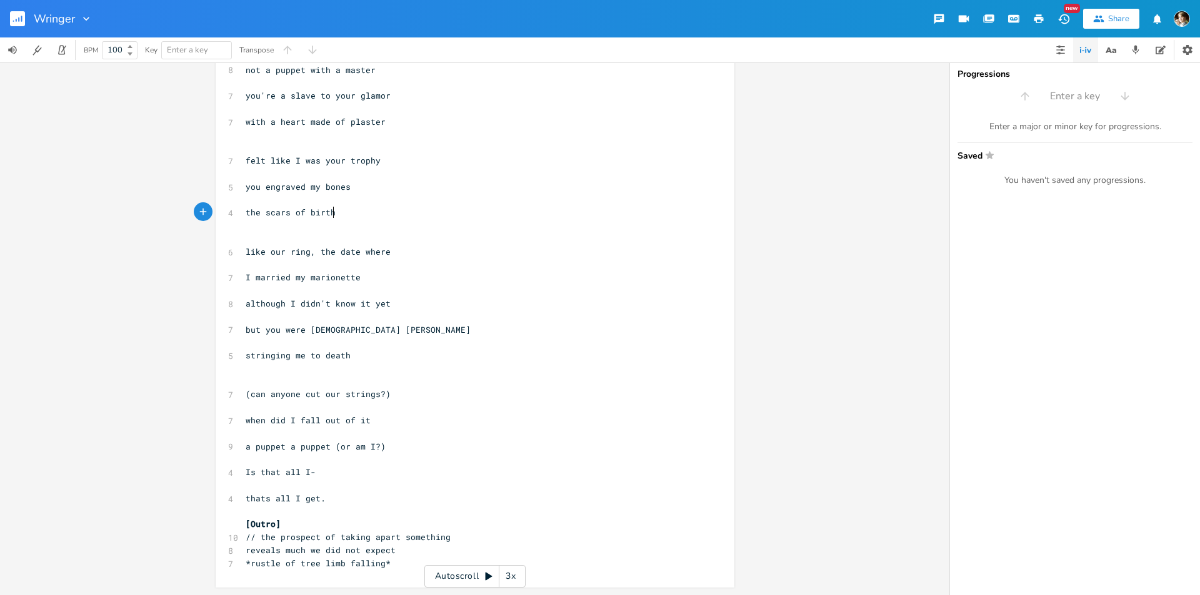
click at [441, 303] on pre "although I didn't know it yet" at bounding box center [468, 303] width 451 height 13
click at [392, 331] on pre "but you were [DEMOGRAPHIC_DATA] [PERSON_NAME]" at bounding box center [468, 330] width 451 height 13
click at [261, 328] on span "but you were [DEMOGRAPHIC_DATA] [PERSON_NAME]" at bounding box center [358, 329] width 225 height 11
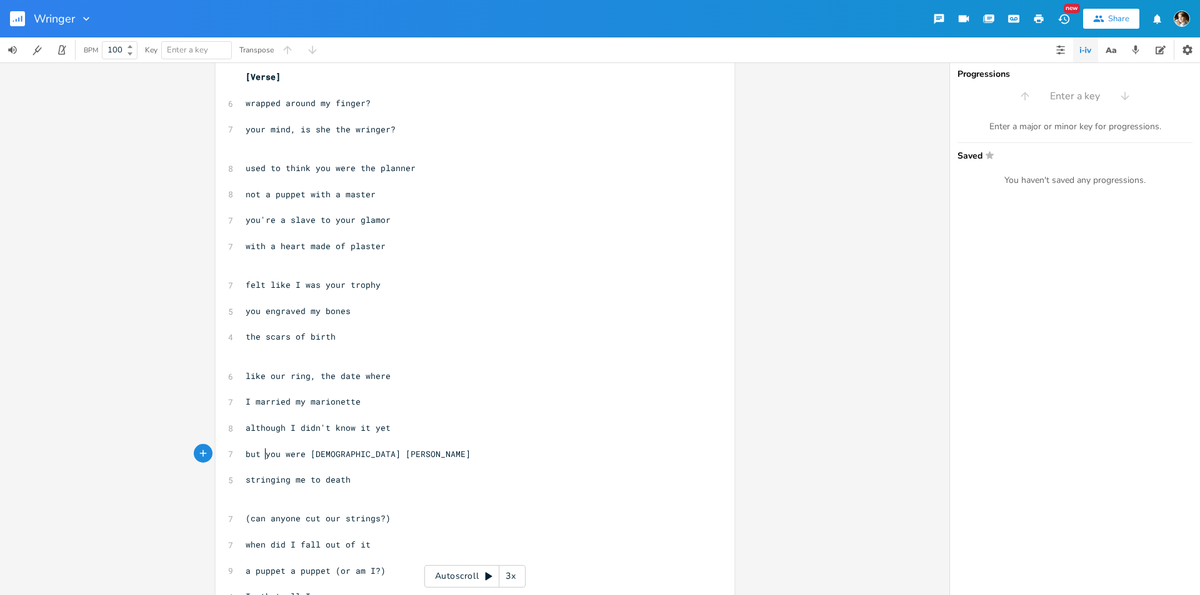
scroll to position [0, 0]
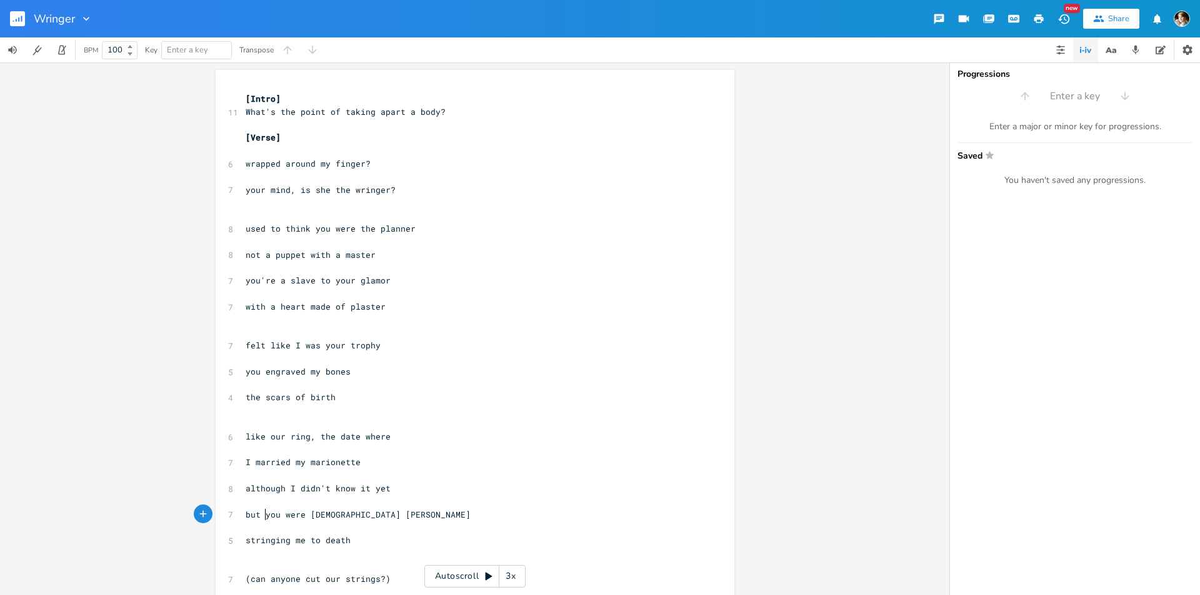
click at [22, 15] on rect "button" at bounding box center [17, 18] width 15 height 15
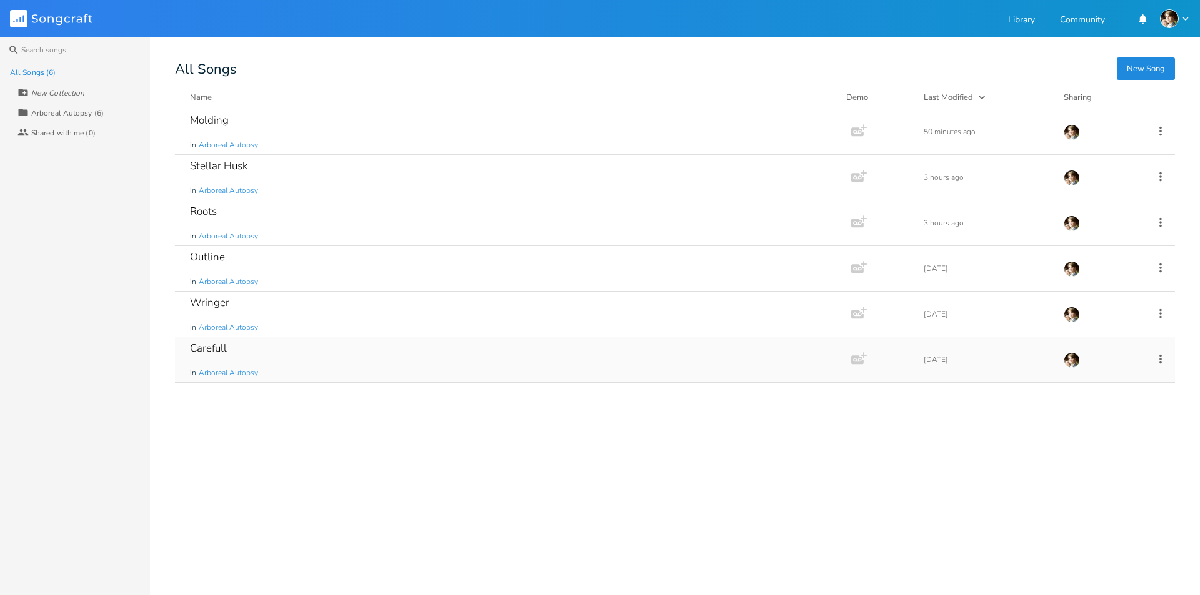
click at [284, 350] on div "Carefull in Arboreal Autopsy" at bounding box center [510, 359] width 641 height 45
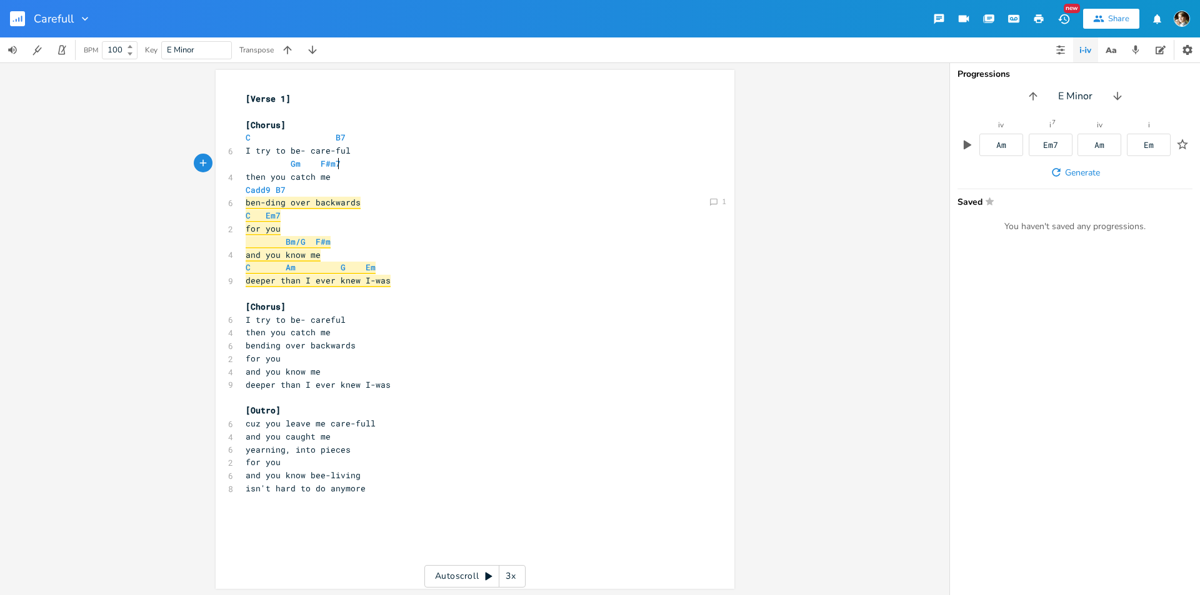
click at [380, 162] on pre "Gm F#m7" at bounding box center [468, 163] width 451 height 13
click at [369, 177] on pre "then you catch me" at bounding box center [468, 177] width 451 height 13
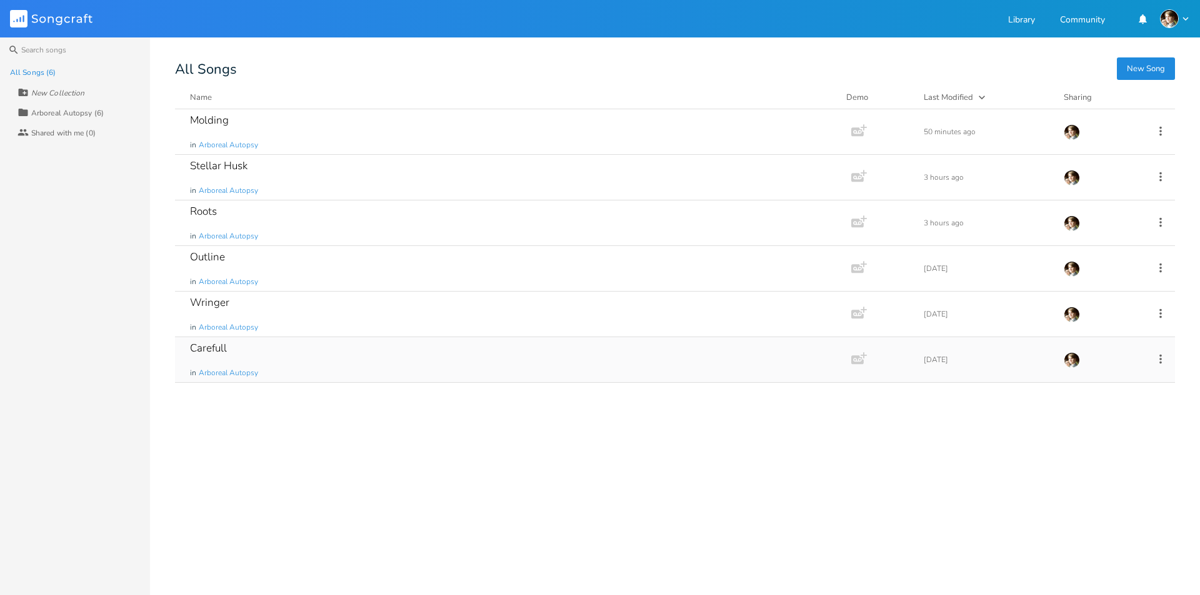
click at [287, 356] on div "Carefull in Arboreal Autopsy" at bounding box center [510, 359] width 641 height 45
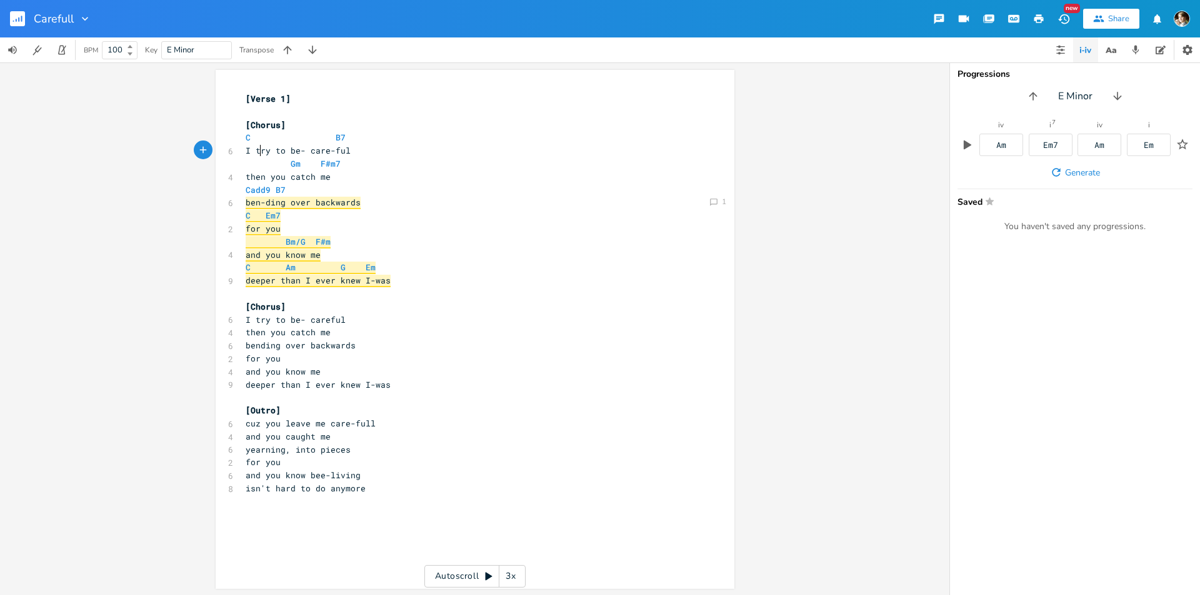
click at [256, 150] on span "I try to be- care-ful" at bounding box center [298, 150] width 105 height 11
click at [282, 114] on pre "​" at bounding box center [468, 112] width 451 height 13
type textarea "laying in your arms at night"
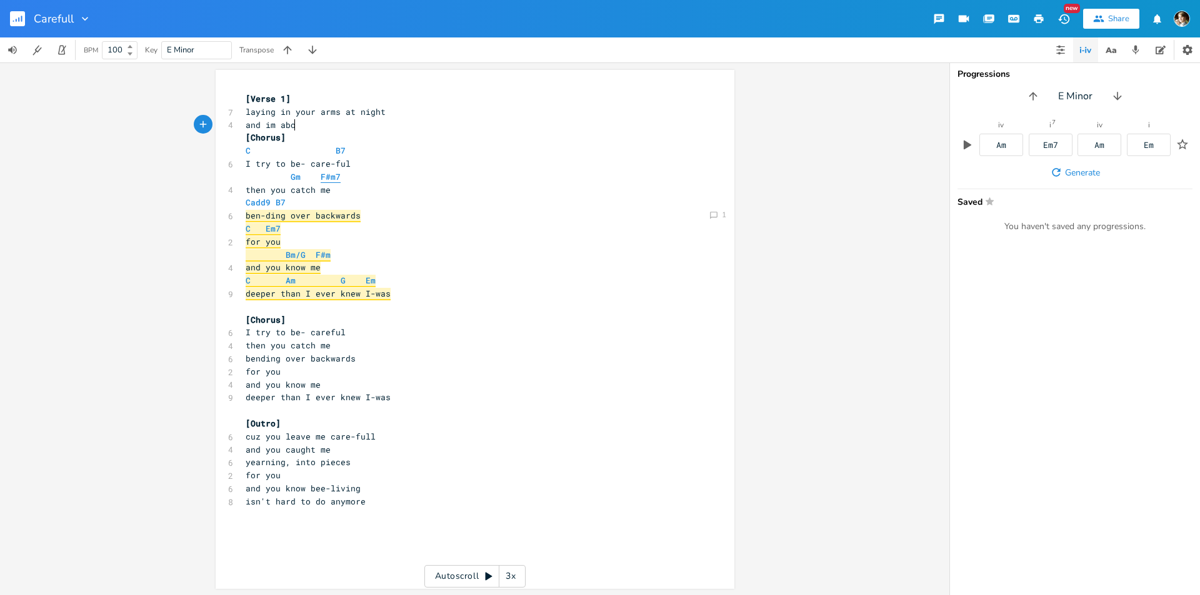
type textarea "and im abos"
type textarea "sorbin you"
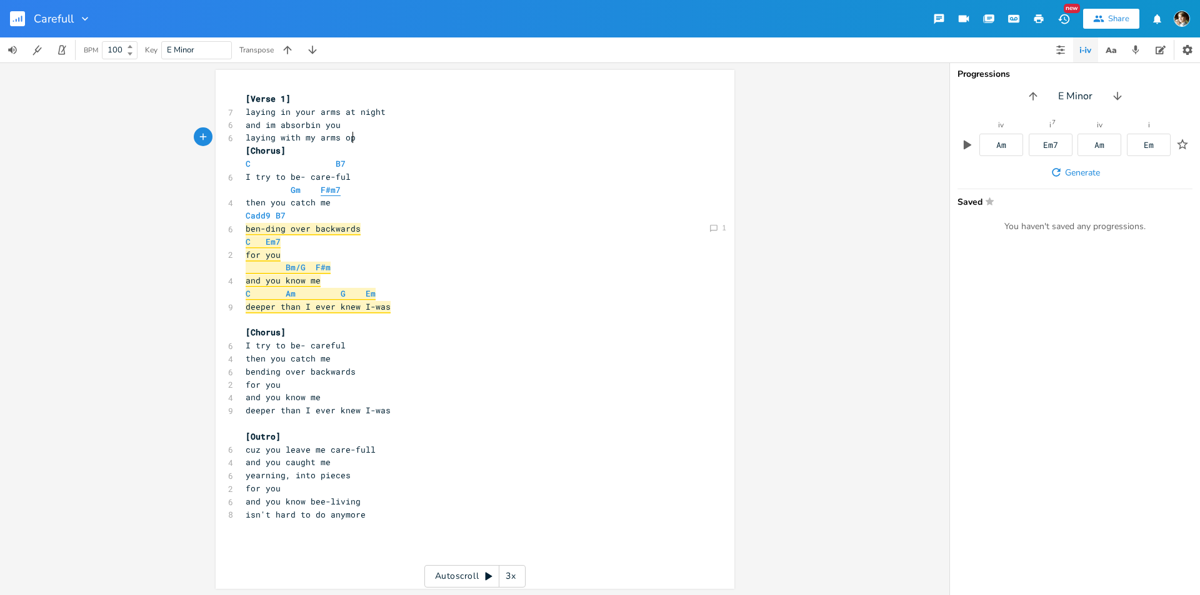
type textarea "laying with my arms open"
type textarea "a"
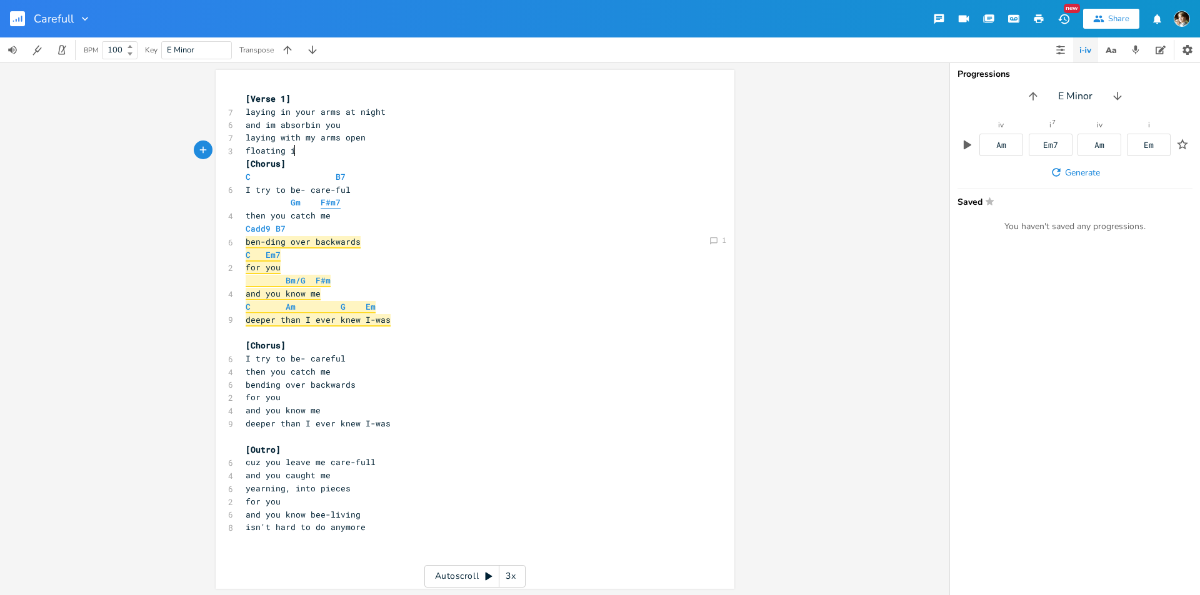
type textarea "floating in"
type textarea "in your pools"
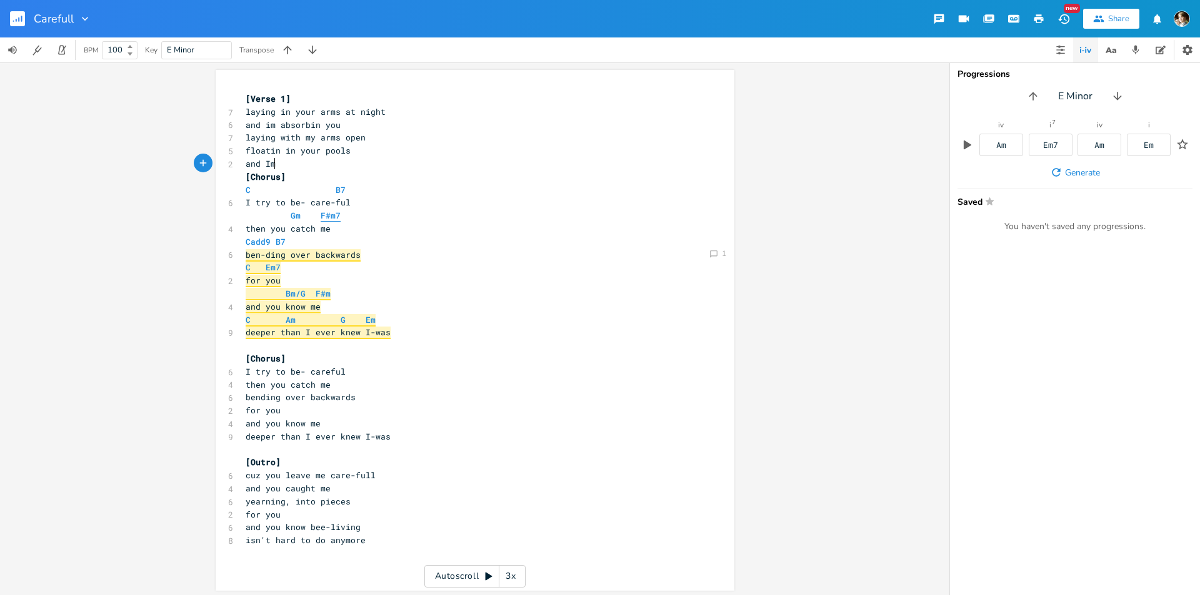
type textarea "and Im"
type textarea "im abosr"
type textarea "sob"
type textarea "rbin you"
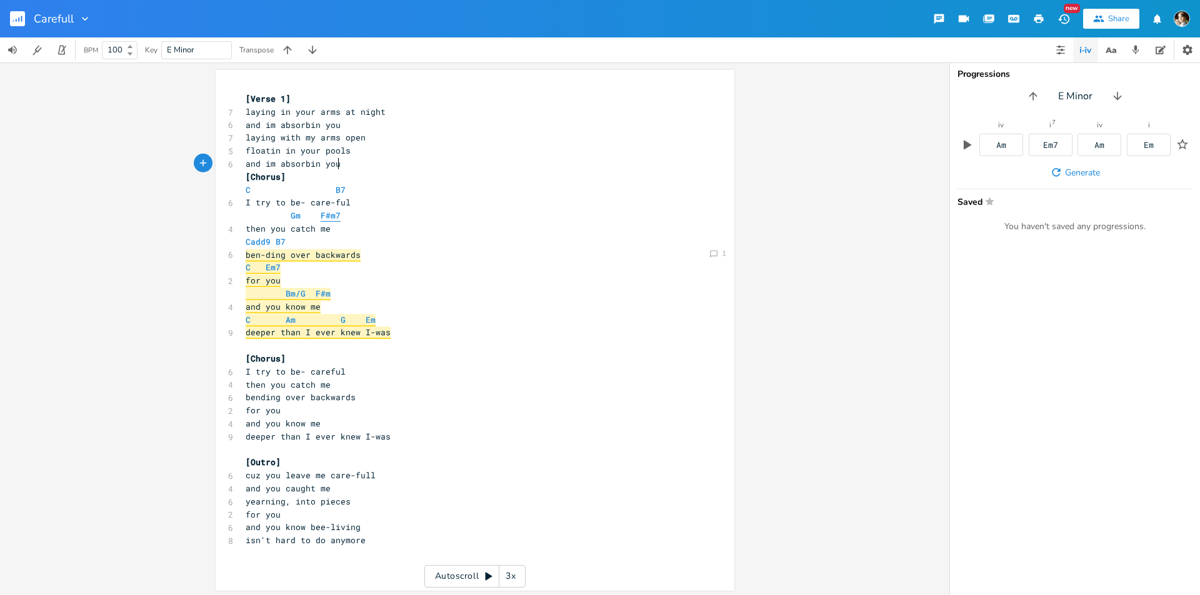
scroll to position [0, 29]
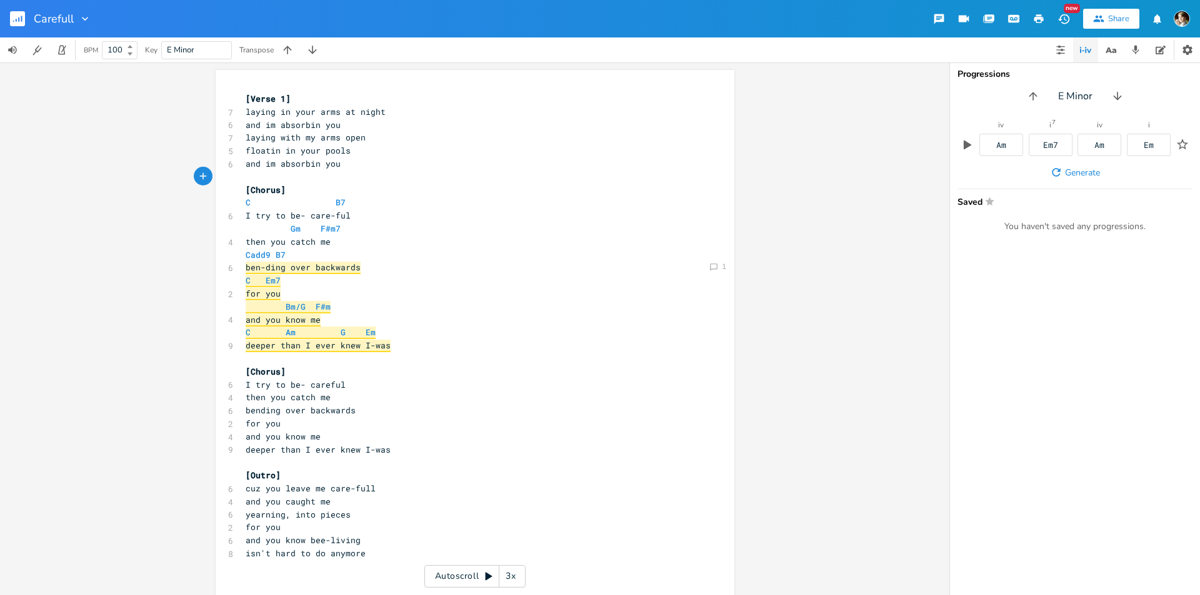
type textarea "laying in your arms at night and im absorbin you laying with my arms open float…"
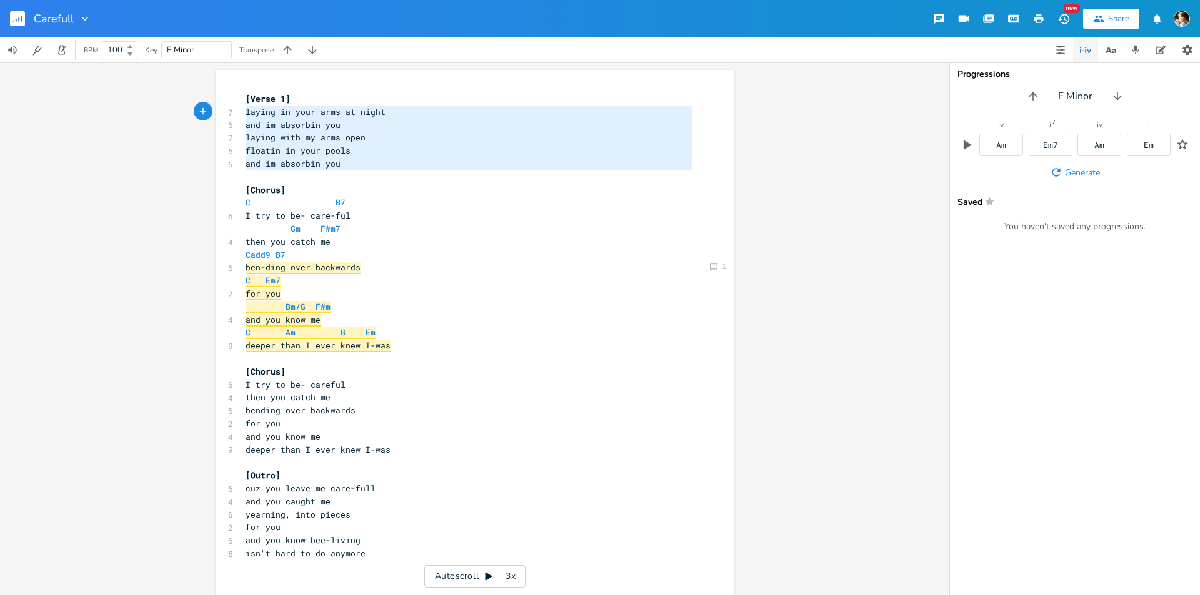
click at [246, 109] on span "laying in your arms at night" at bounding box center [316, 111] width 140 height 11
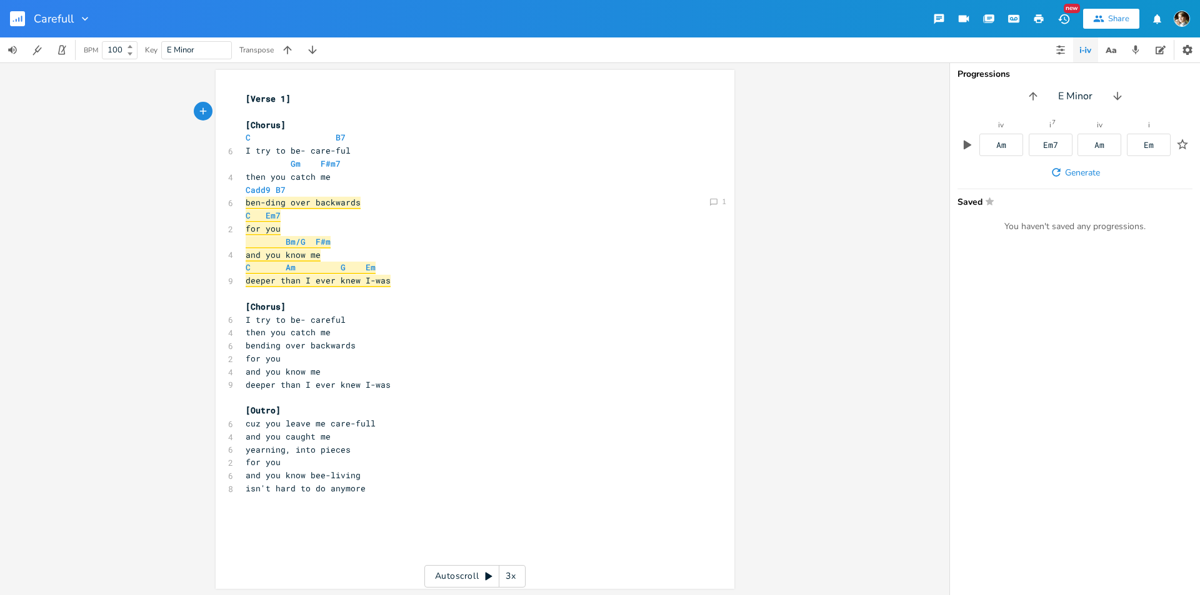
click at [21, 20] on icon "button" at bounding box center [21, 19] width 1 height 6
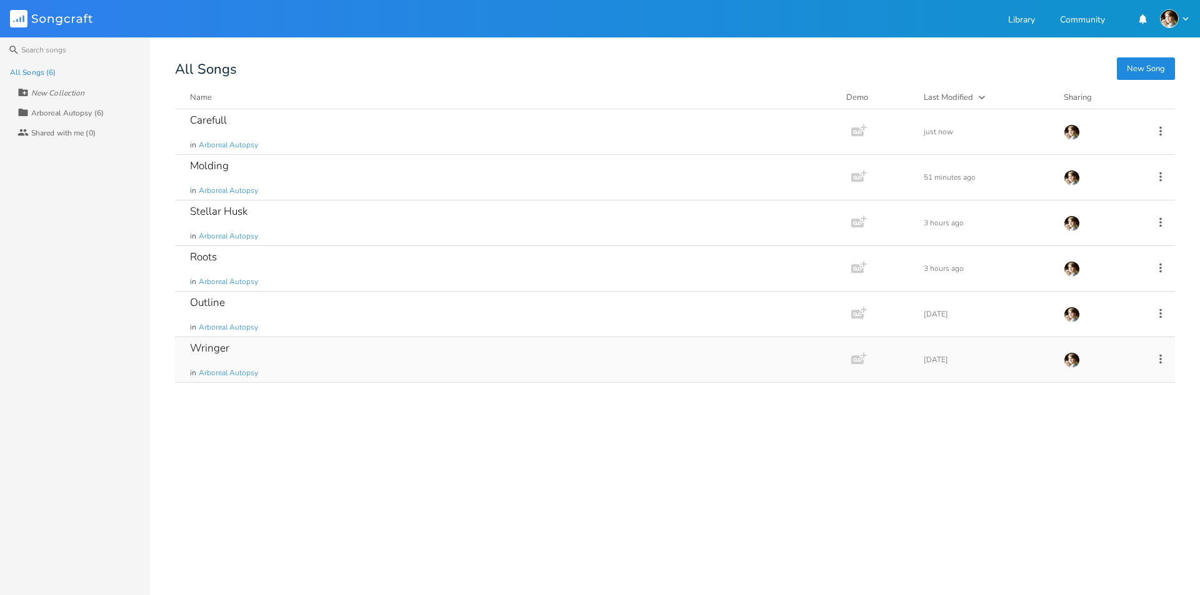
click at [270, 360] on div "Wringer in Arboreal Autopsy" at bounding box center [510, 359] width 641 height 45
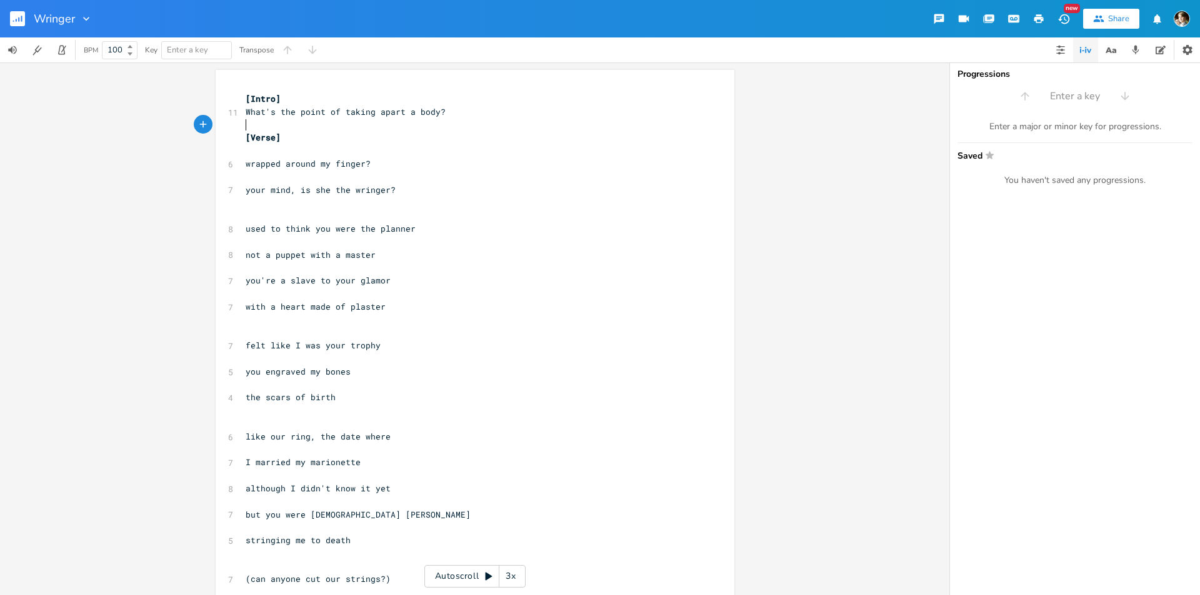
click at [267, 126] on pre "​" at bounding box center [468, 125] width 451 height 13
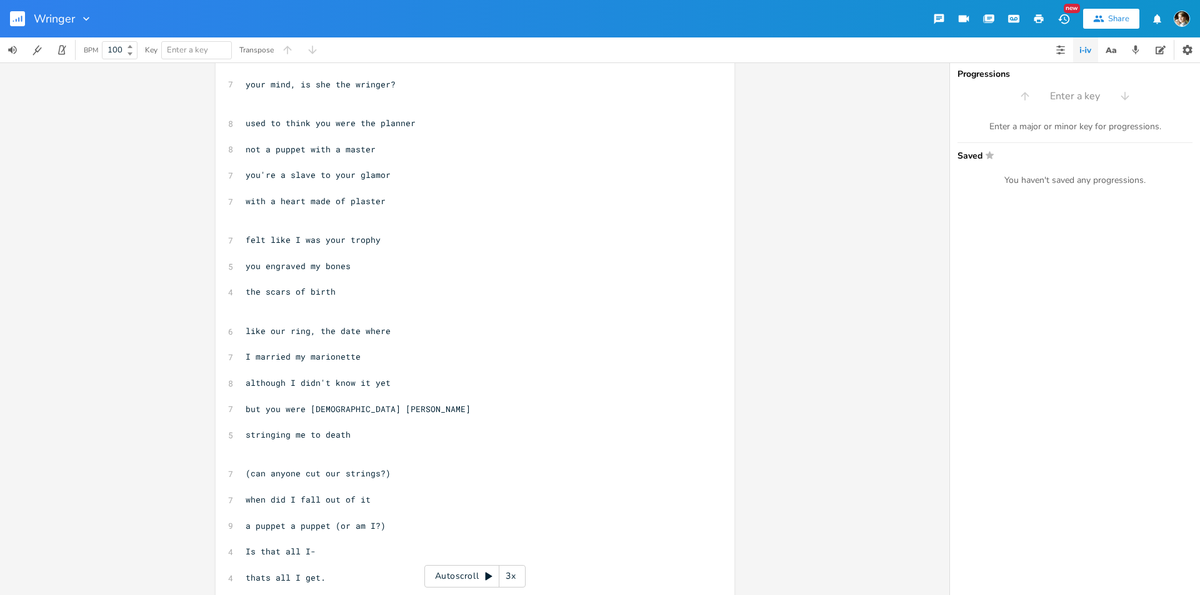
scroll to position [185, 0]
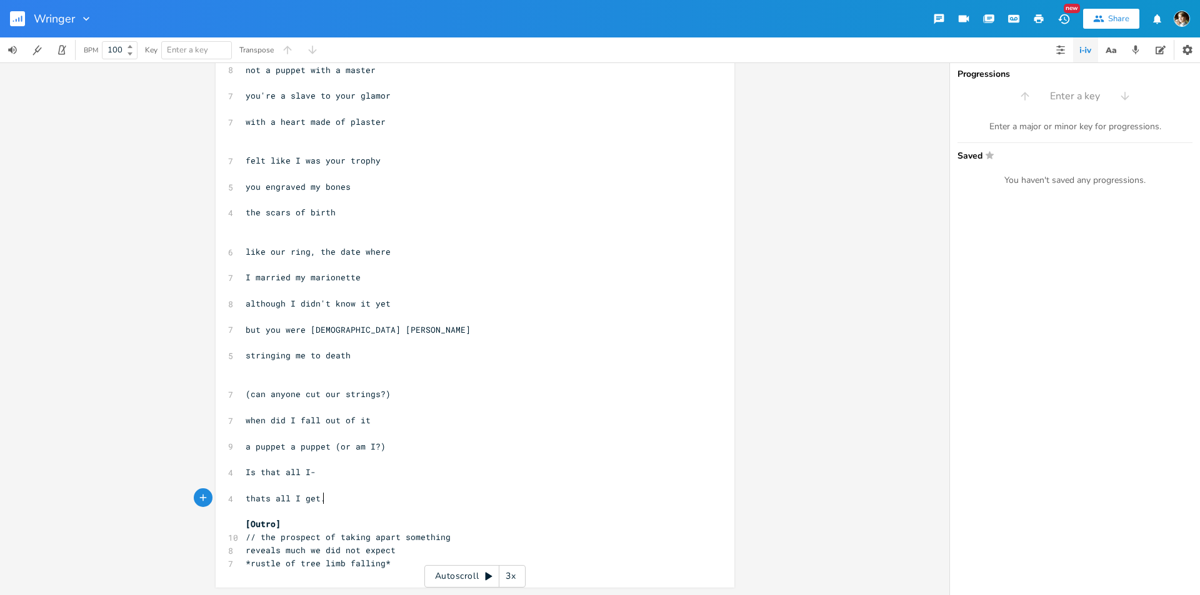
click at [364, 501] on pre "thats all I get." at bounding box center [468, 498] width 451 height 13
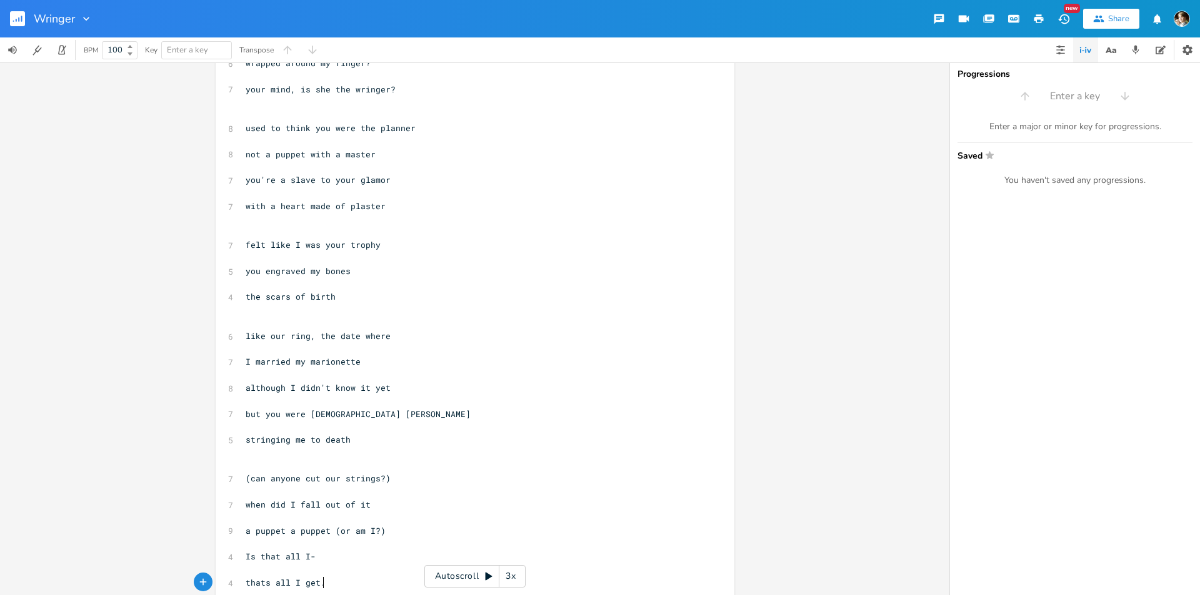
scroll to position [0, 0]
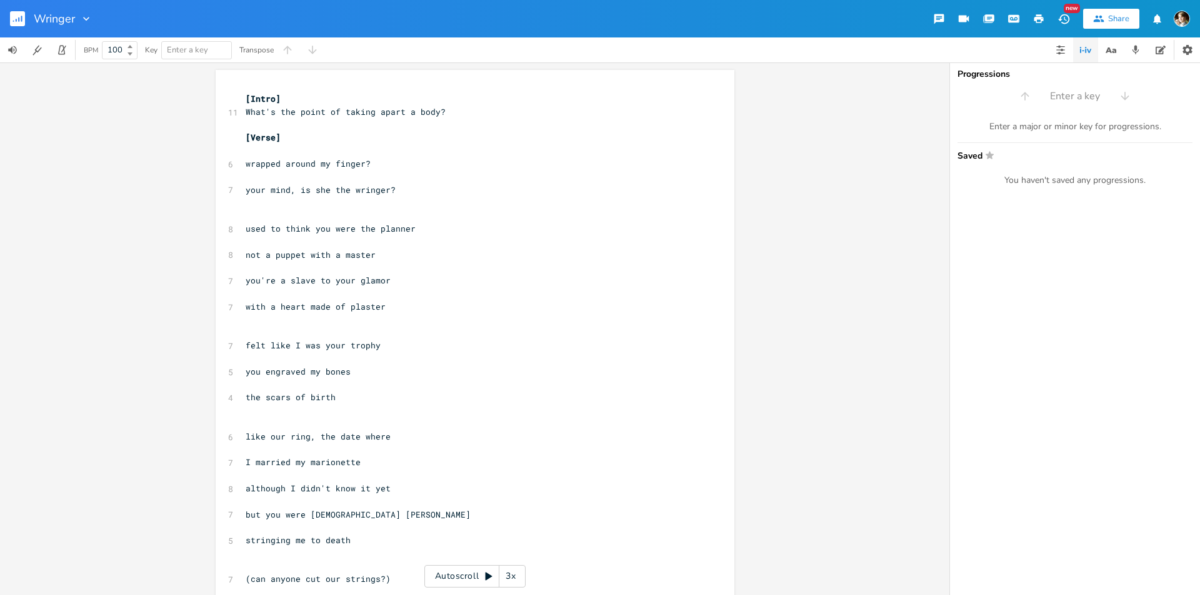
click at [301, 131] on pre "[Verse]" at bounding box center [468, 137] width 451 height 13
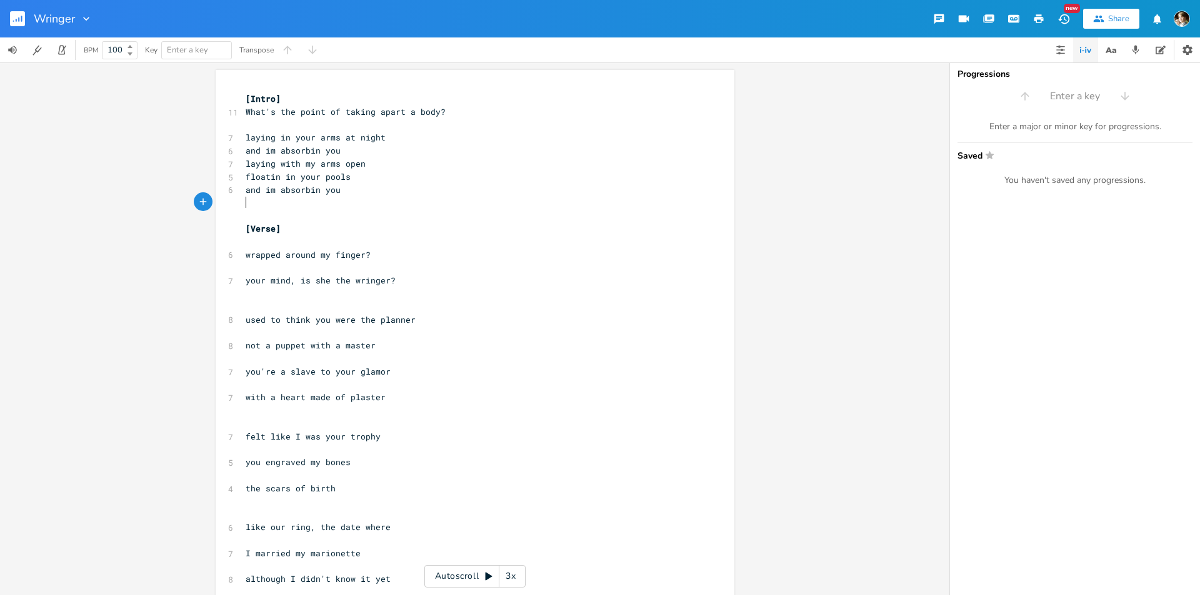
click at [398, 137] on pre "laying in your arms at night" at bounding box center [468, 137] width 451 height 13
click at [252, 124] on pre "​" at bounding box center [468, 125] width 451 height 13
click at [243, 132] on pre "laying in your arms at night" at bounding box center [468, 137] width 451 height 13
